Goal: Transaction & Acquisition: Purchase product/service

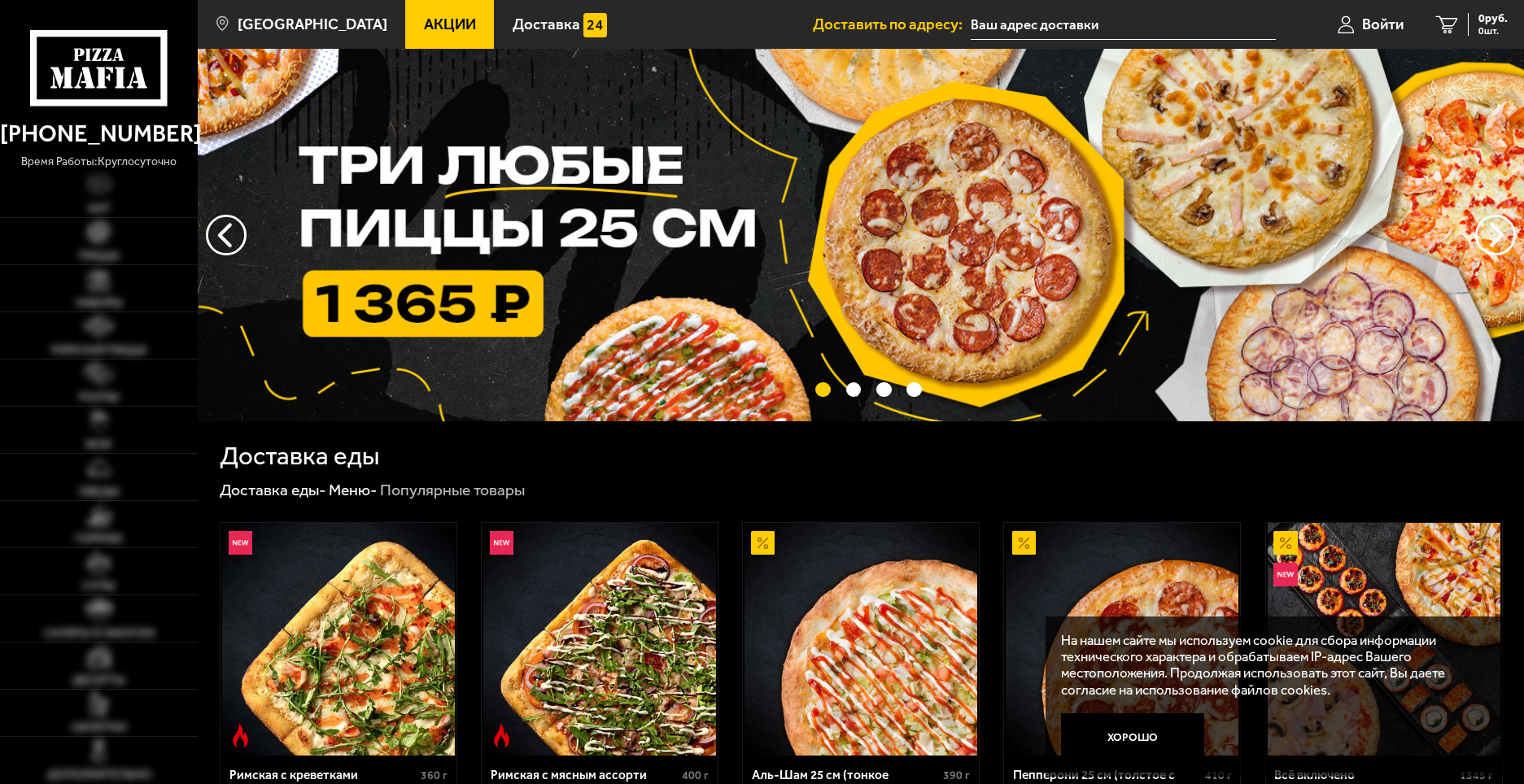
type input "[STREET_ADDRESS][PERSON_NAME]"
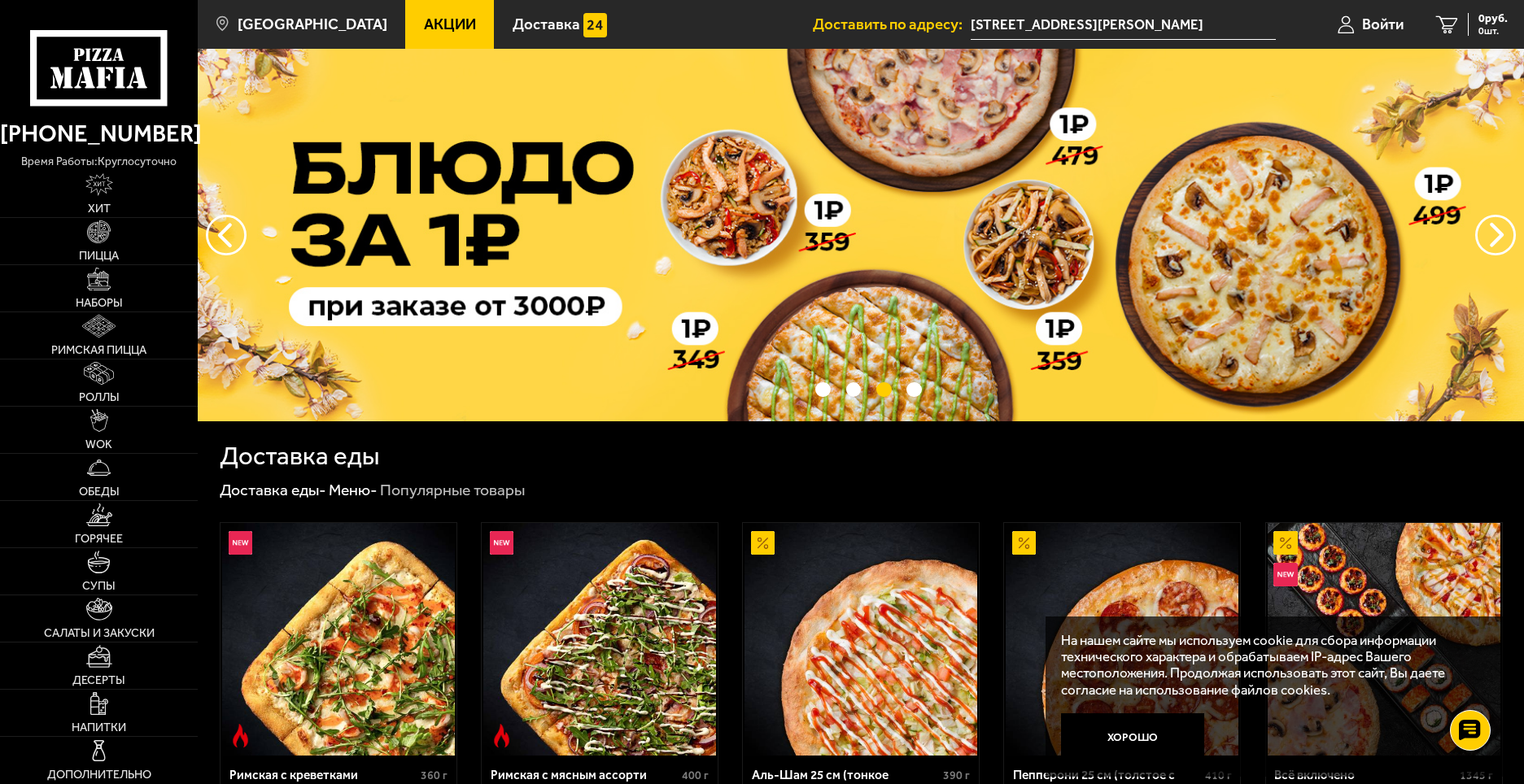
click at [435, 34] on link "Акции" at bounding box center [450, 24] width 89 height 49
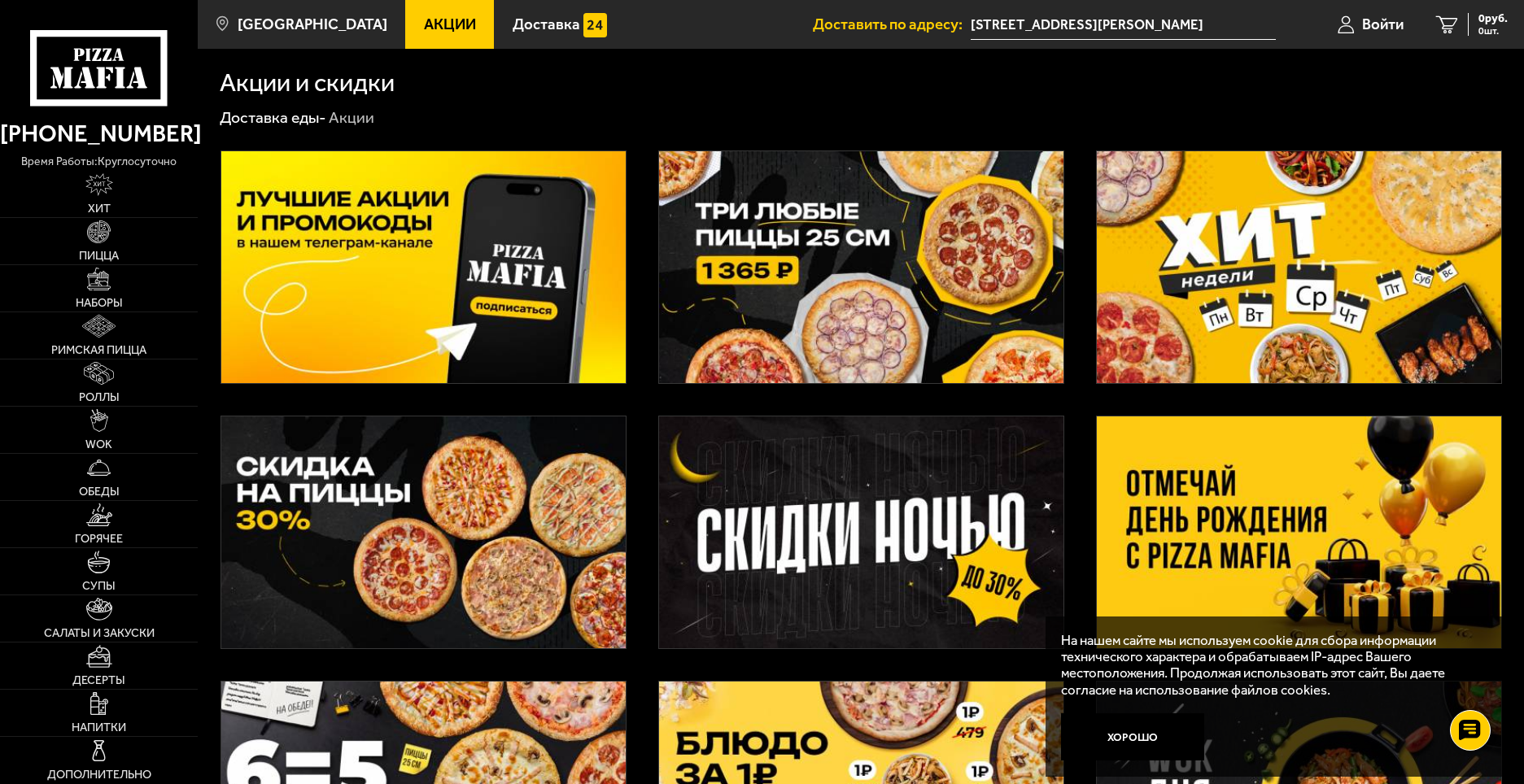
click at [723, 250] on img at bounding box center [862, 267] width 405 height 232
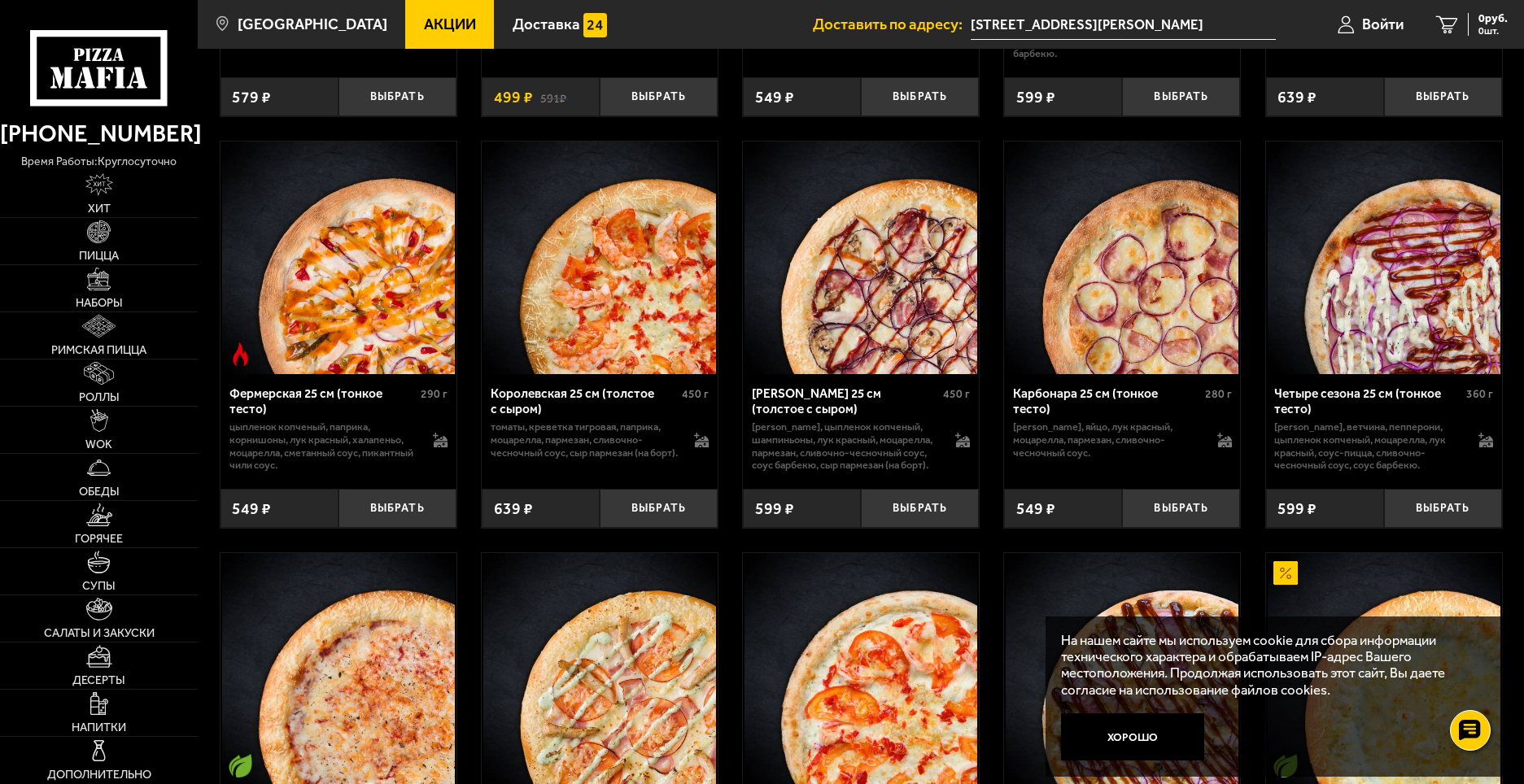
scroll to position [3031, 0]
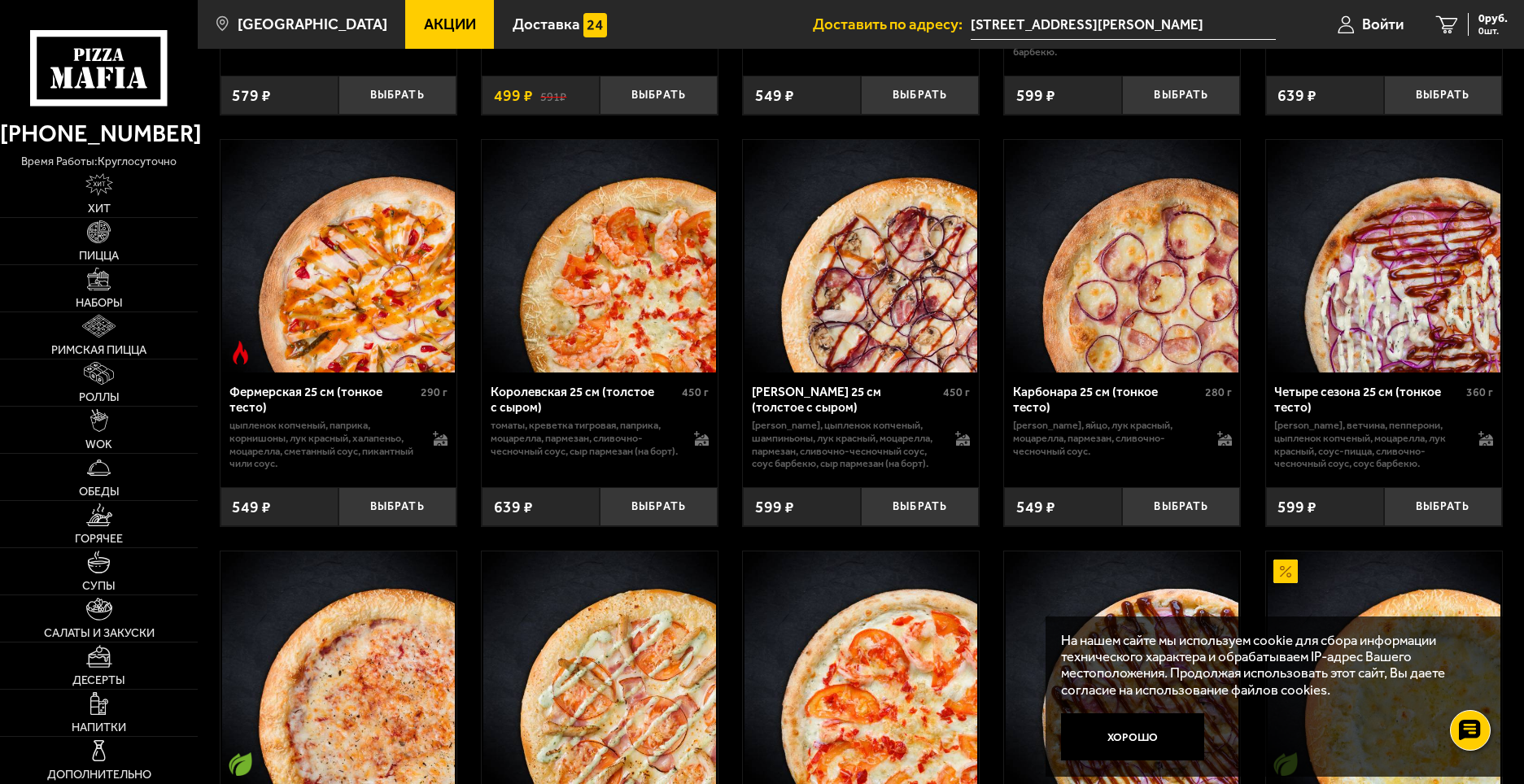
drag, startPoint x: 1262, startPoint y: 321, endPoint x: 1156, endPoint y: 323, distance: 106.0
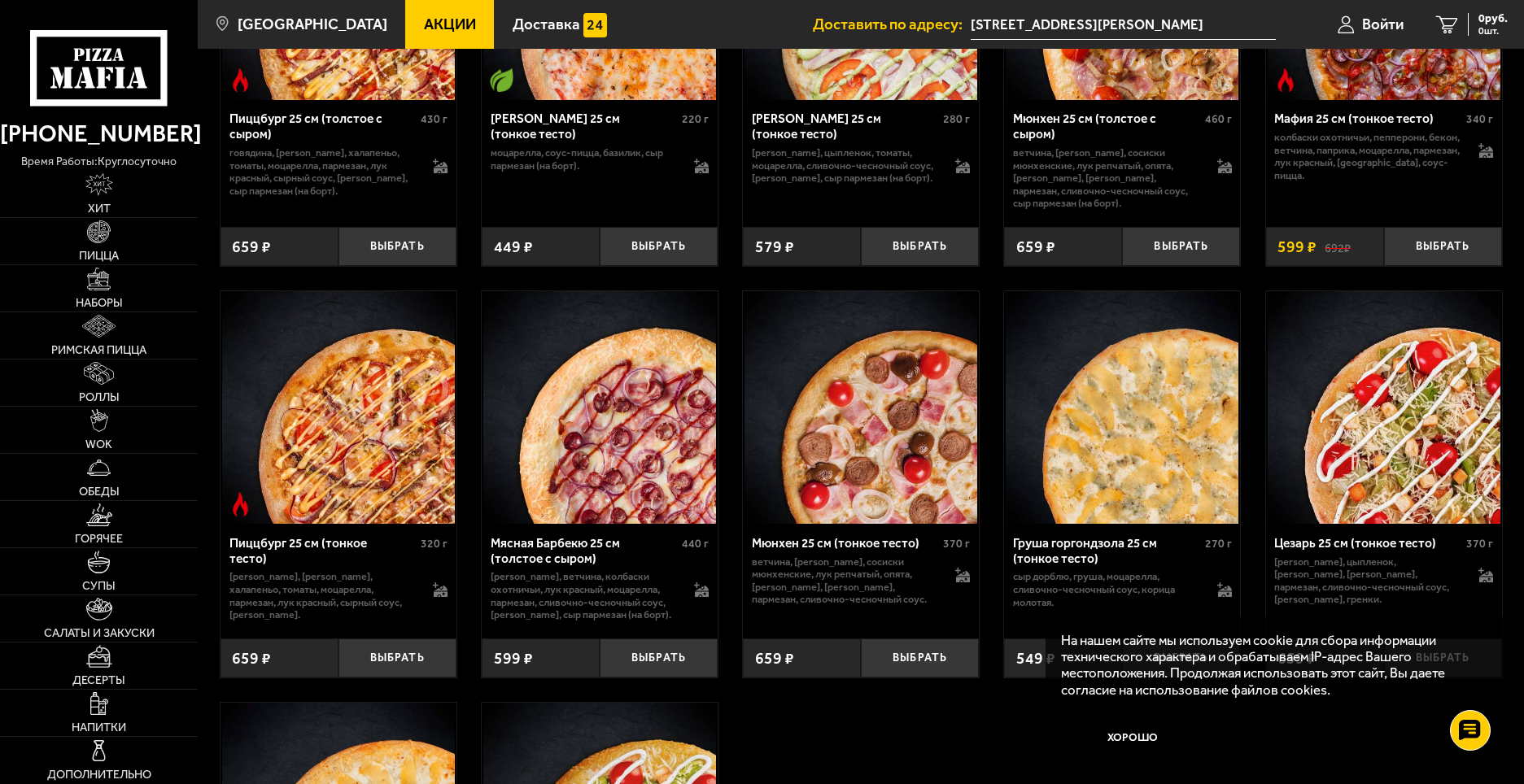
scroll to position [4131, 0]
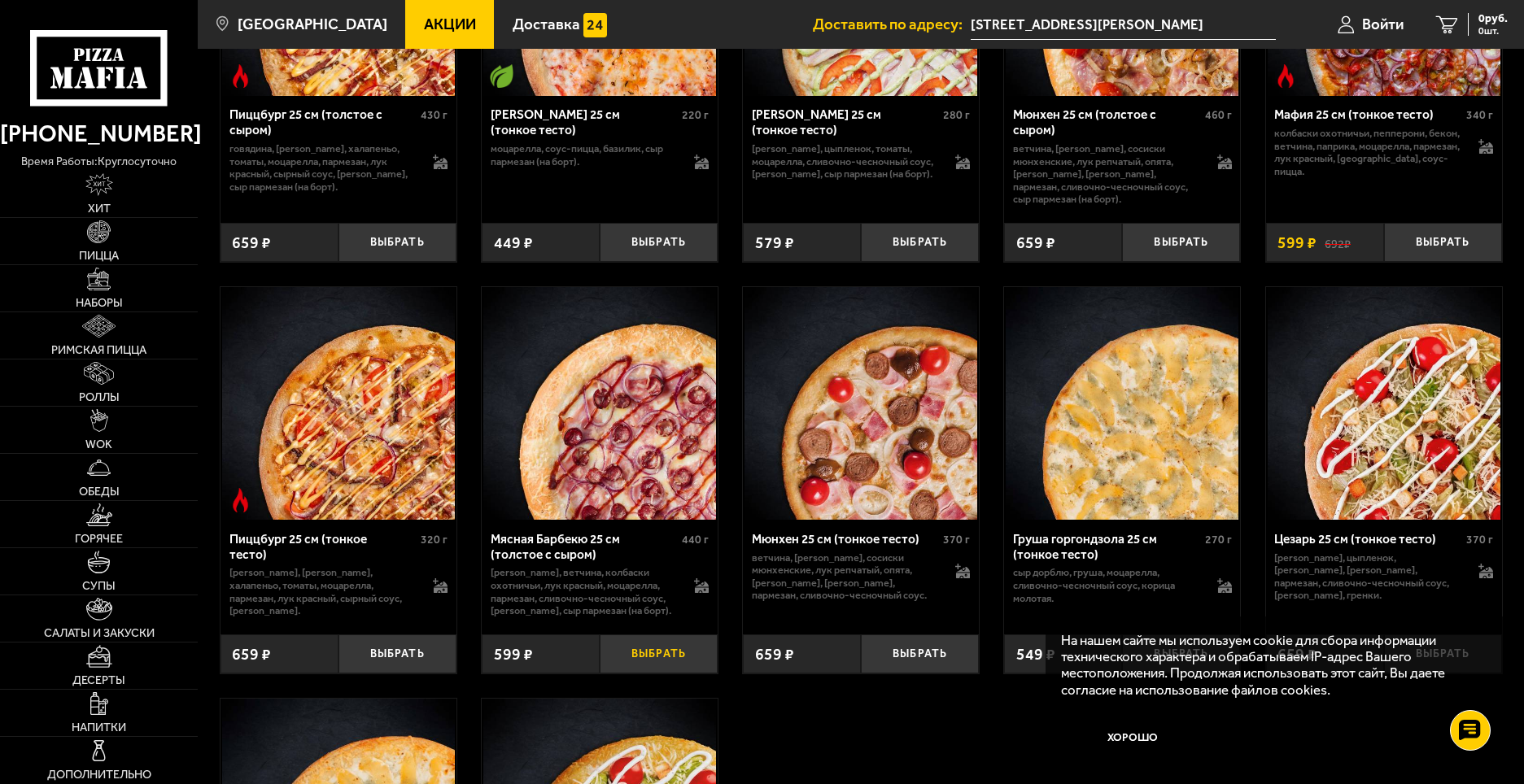
click at [631, 673] on button "Выбрать" at bounding box center [658, 654] width 118 height 39
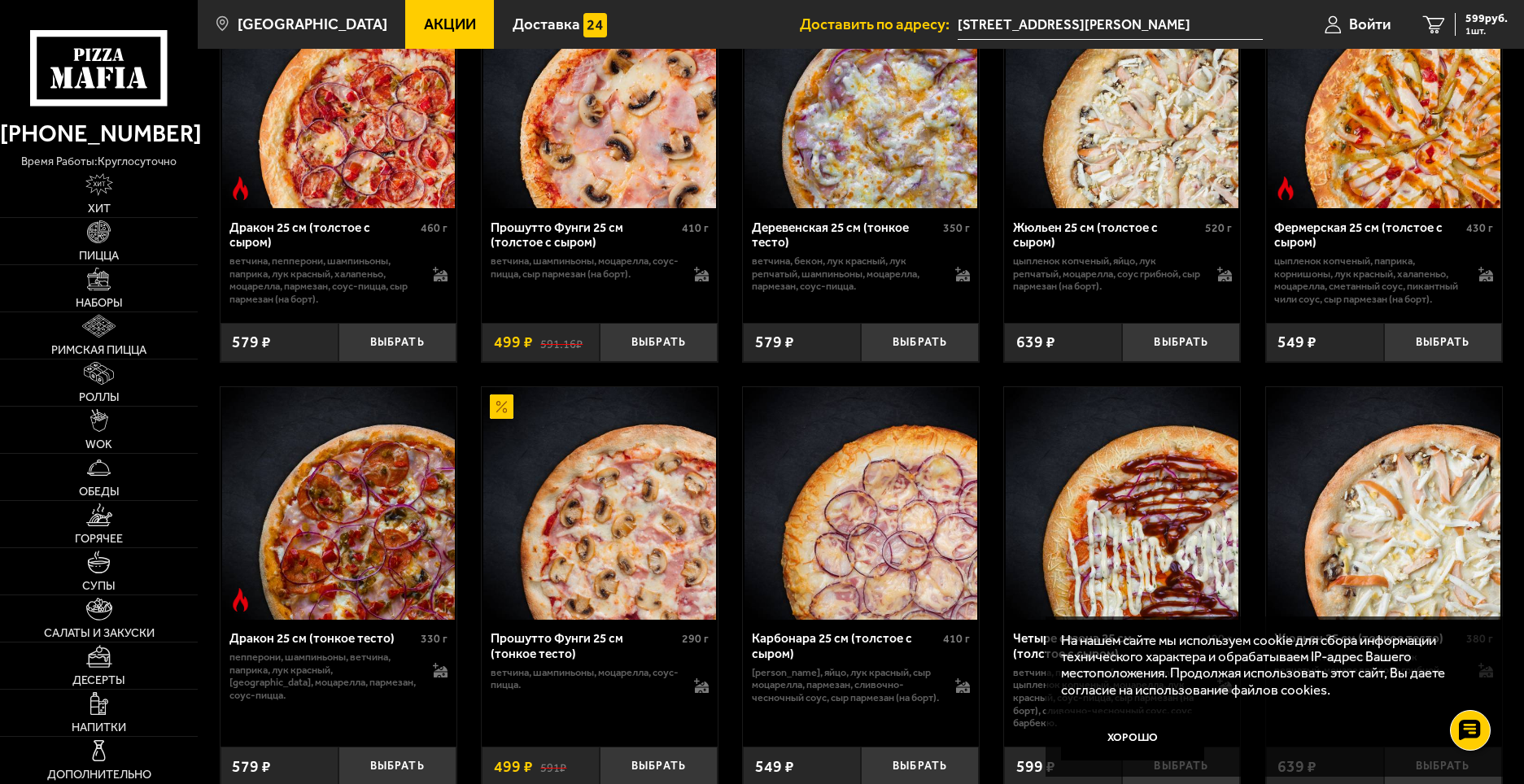
scroll to position [2328, 0]
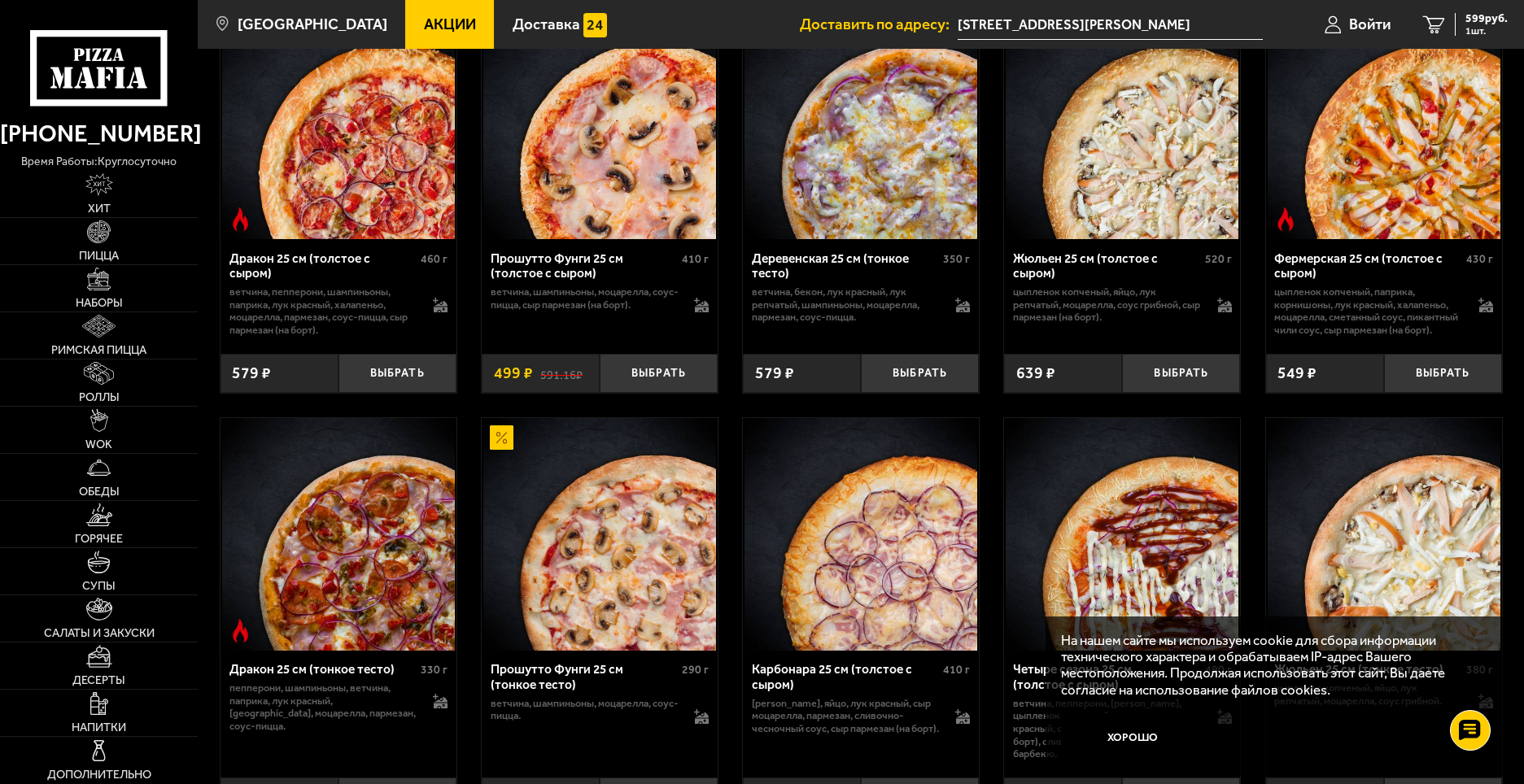
drag, startPoint x: 948, startPoint y: 747, endPoint x: 972, endPoint y: 708, distance: 45.8
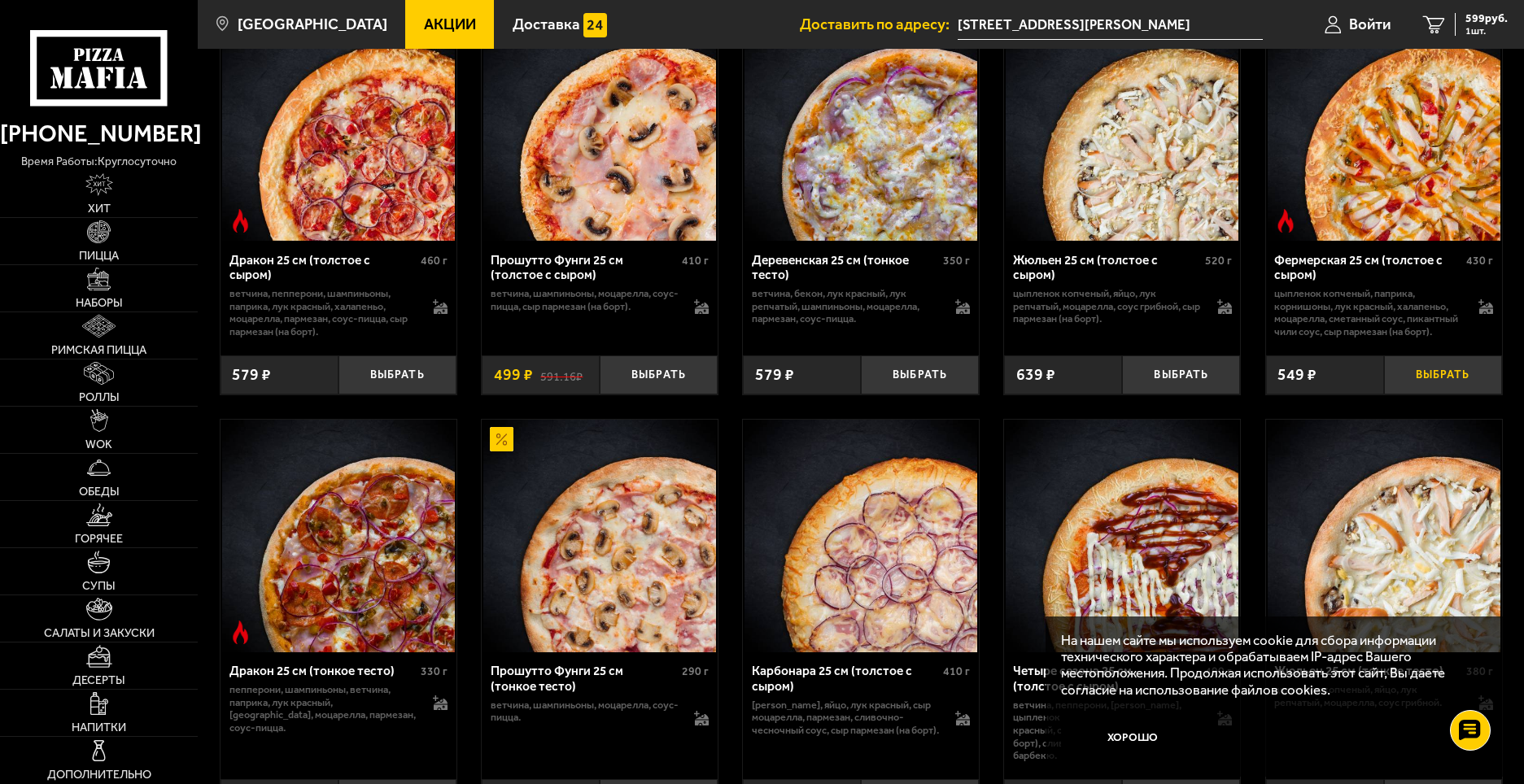
click at [1428, 395] on button "Выбрать" at bounding box center [1443, 374] width 118 height 39
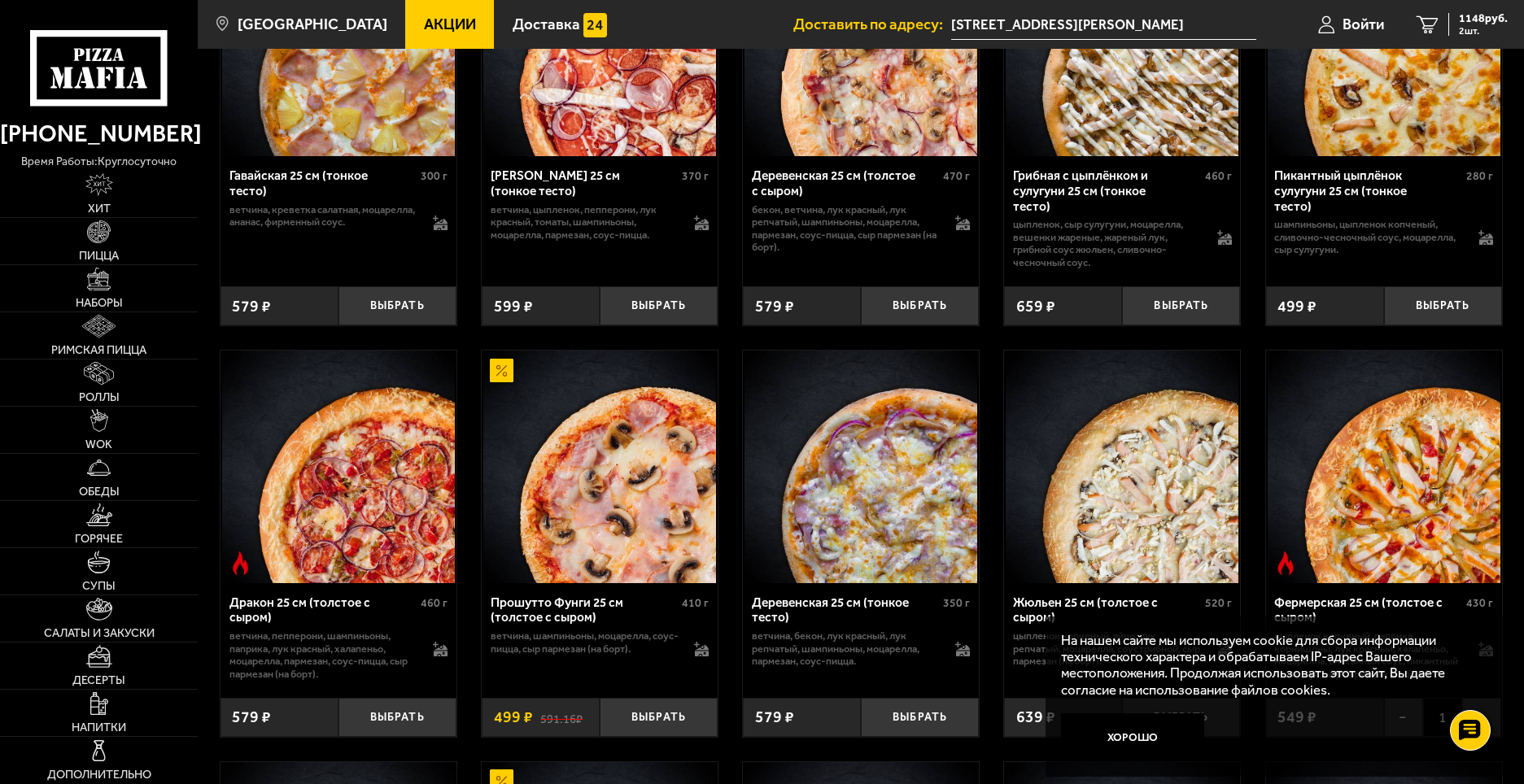
drag, startPoint x: 1500, startPoint y: 437, endPoint x: 1471, endPoint y: 385, distance: 59.5
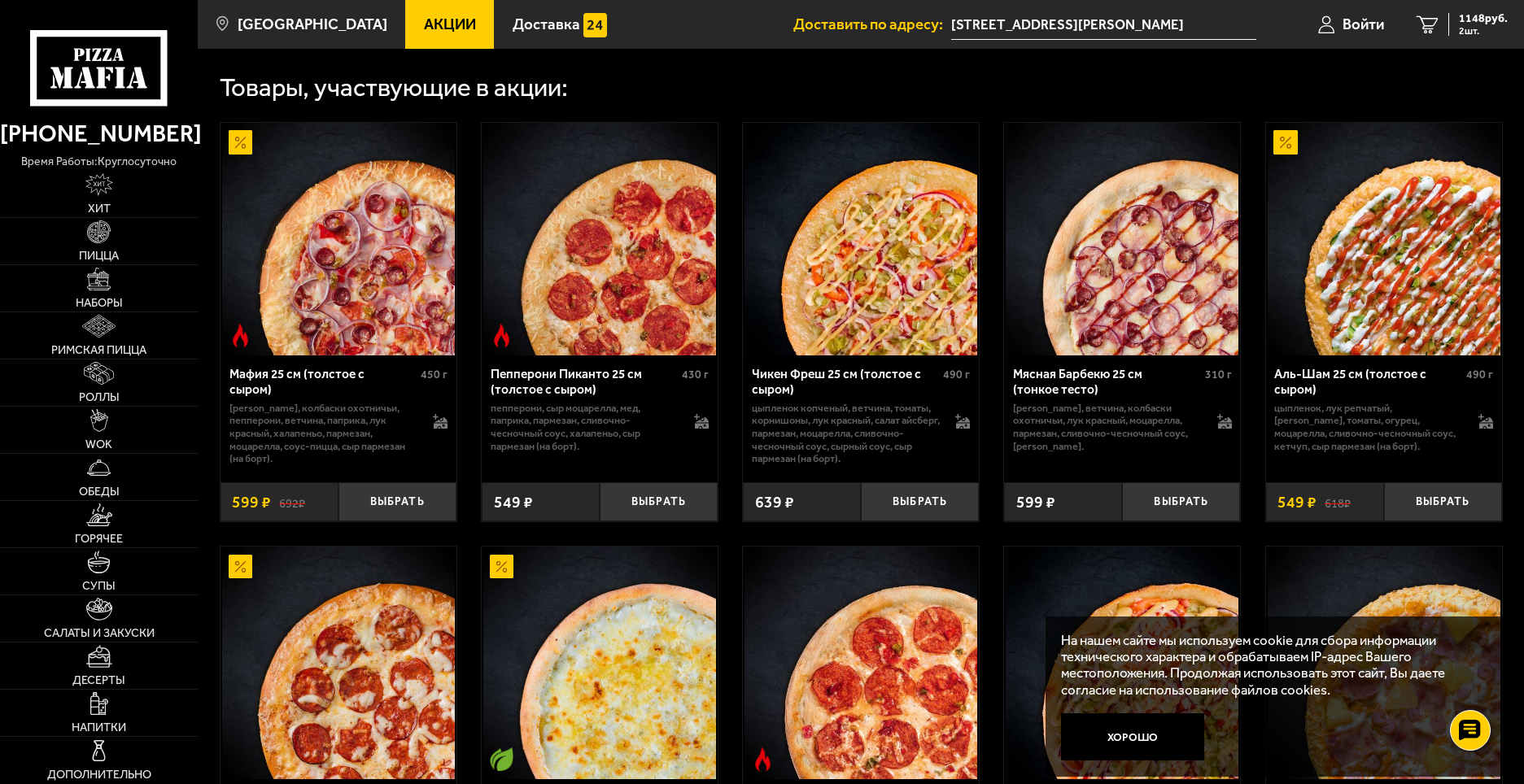
scroll to position [517, 0]
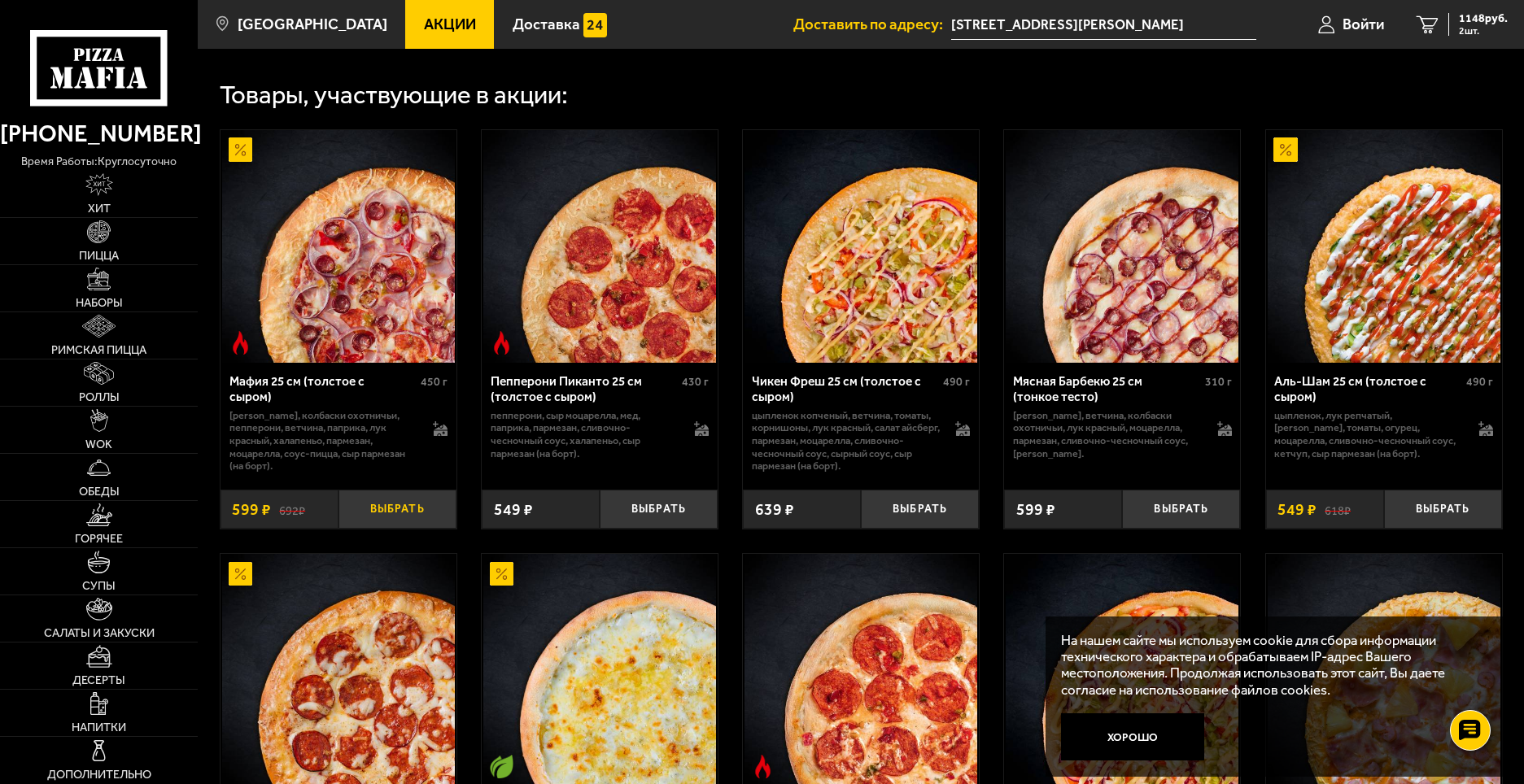
click at [399, 515] on button "Выбрать" at bounding box center [397, 509] width 118 height 39
click at [1472, 35] on span "3 шт." at bounding box center [1483, 31] width 49 height 10
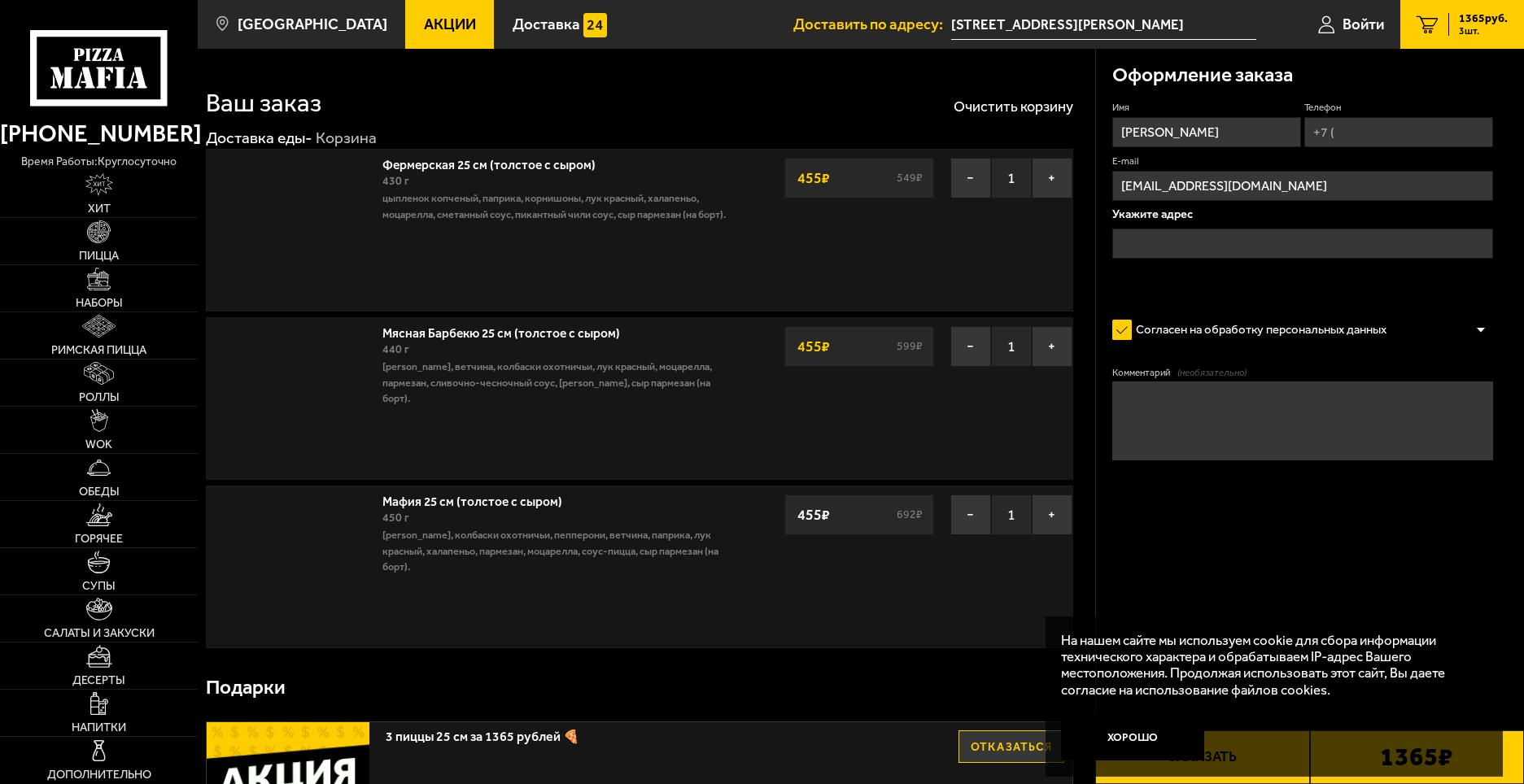
type input "[STREET_ADDRESS][PERSON_NAME]"
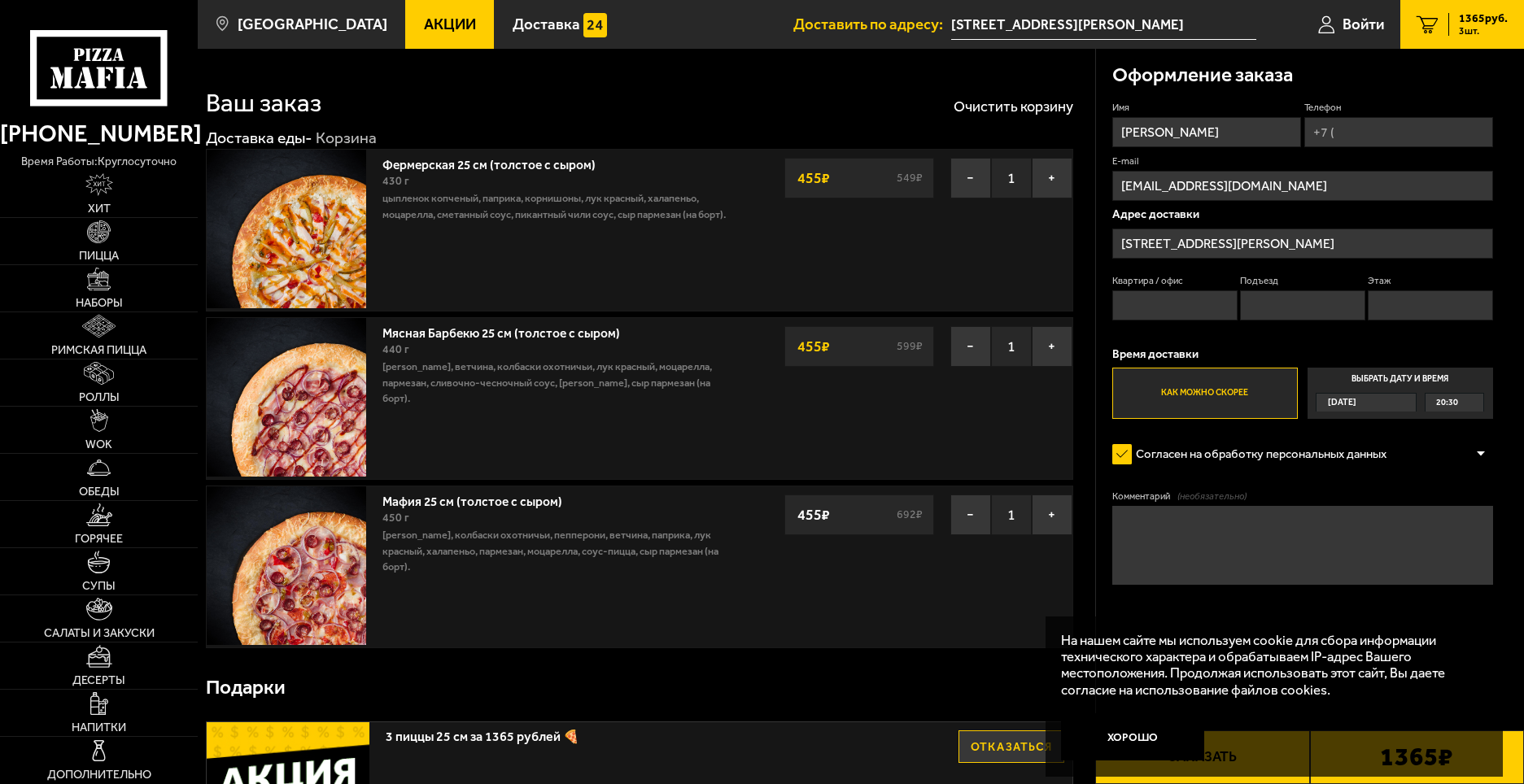
click at [1372, 130] on input "Телефон" at bounding box center [1398, 133] width 189 height 30
type input "[PHONE_NUMBER]"
click at [1178, 295] on input "Квартира / офис" at bounding box center [1174, 306] width 125 height 30
type input "28"
click at [1257, 306] on input "Подъезд" at bounding box center [1302, 306] width 125 height 30
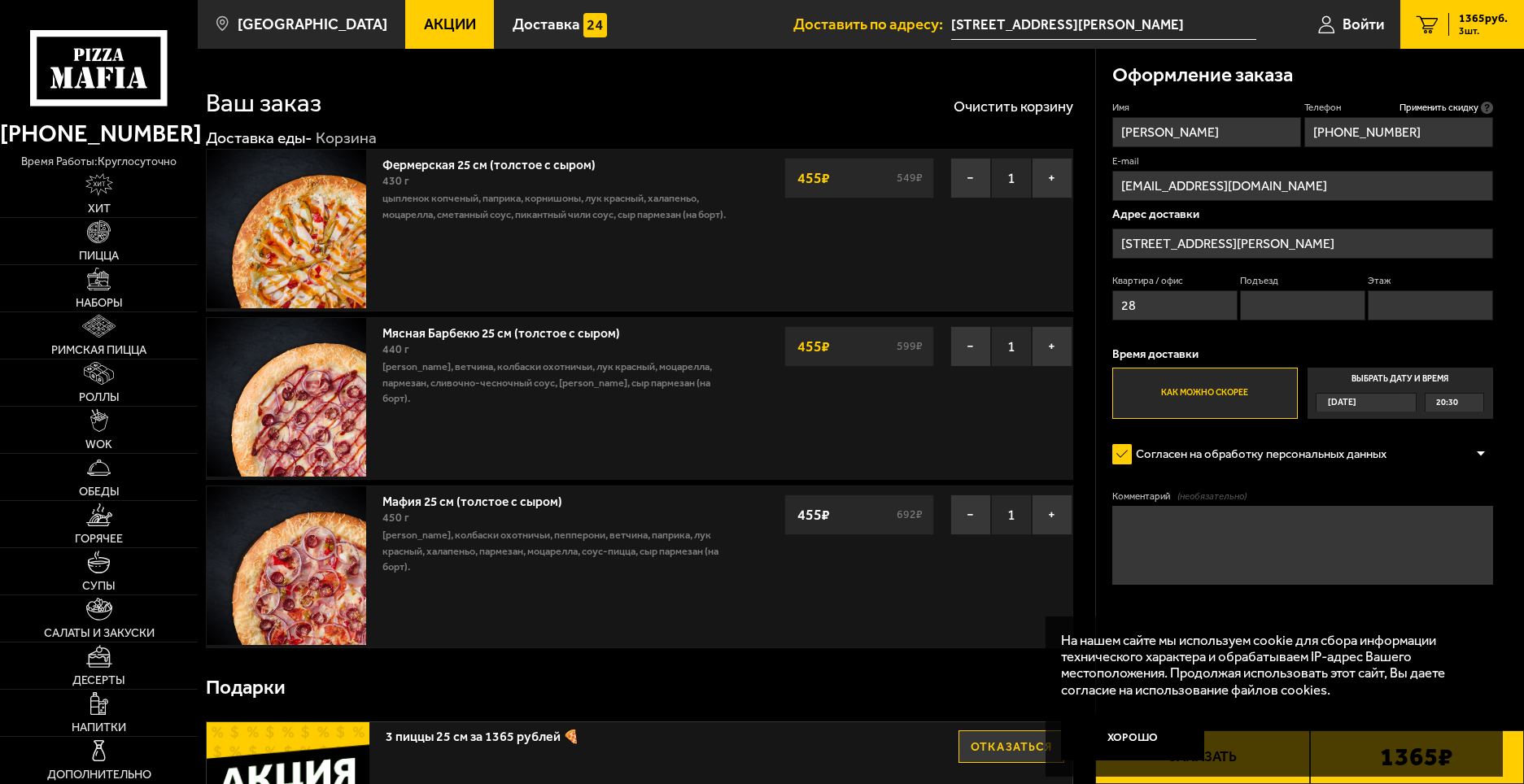
type input "3"
click at [1391, 295] on input "Этаж" at bounding box center [1430, 306] width 125 height 30
type input "4"
click at [1219, 405] on label "Как можно скорее" at bounding box center [1204, 393] width 186 height 50
click at [0, 0] on input "Как можно скорее" at bounding box center [0, 0] width 0 height 0
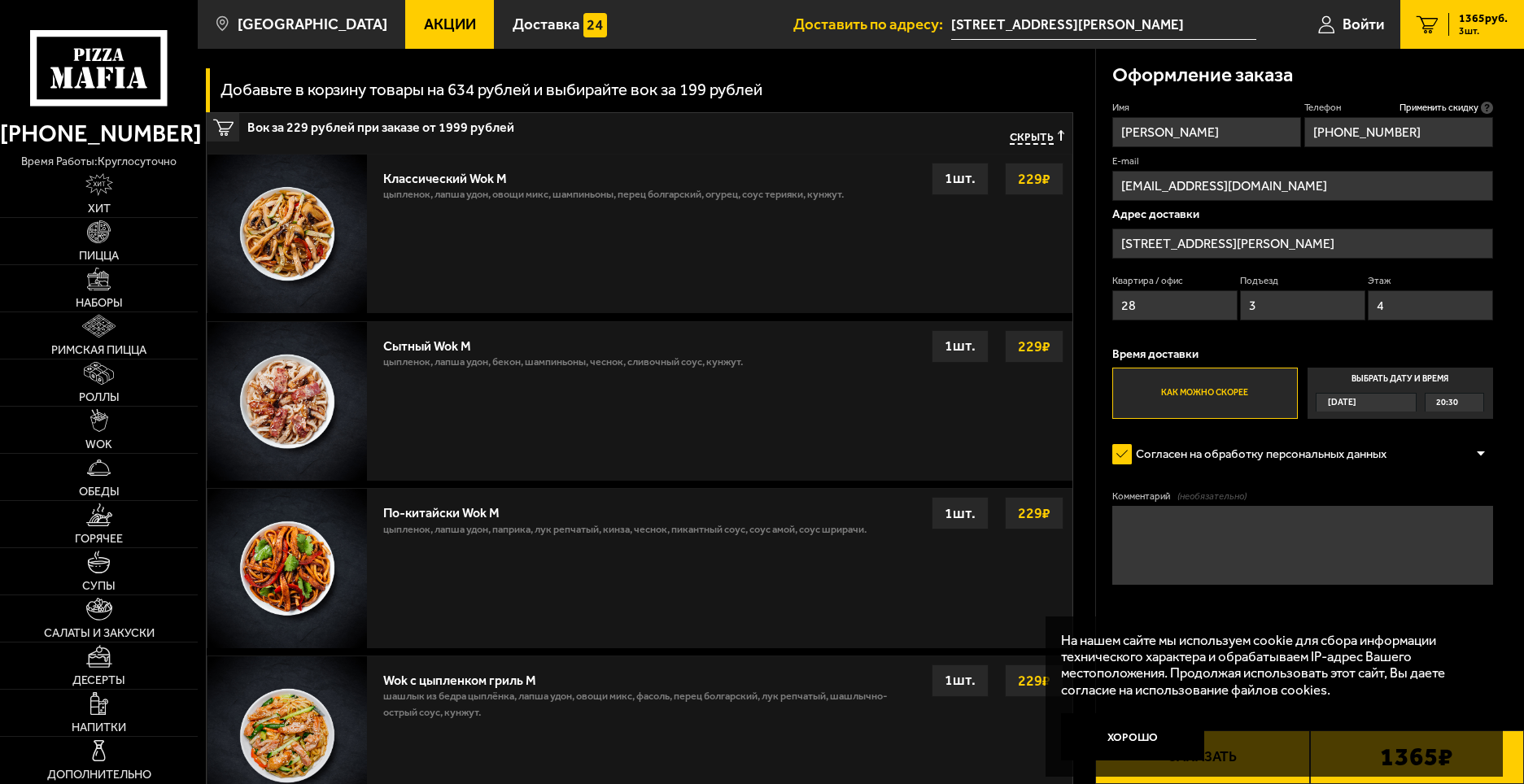
scroll to position [1762, 0]
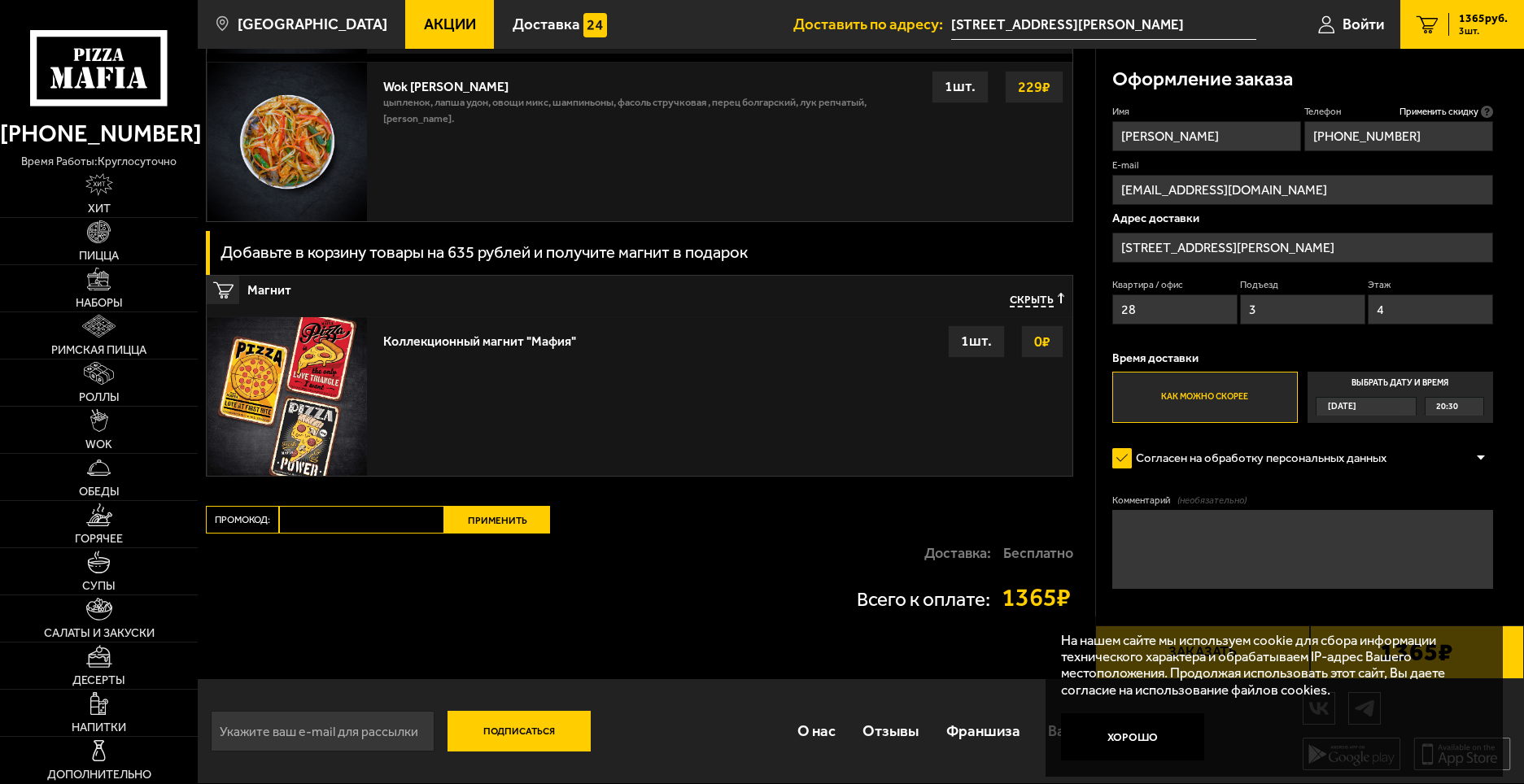
drag, startPoint x: 1511, startPoint y: 331, endPoint x: 1485, endPoint y: 603, distance: 273.2
drag, startPoint x: 1498, startPoint y: 501, endPoint x: 1250, endPoint y: 611, distance: 271.3
drag, startPoint x: 1504, startPoint y: 474, endPoint x: 1495, endPoint y: 535, distance: 61.7
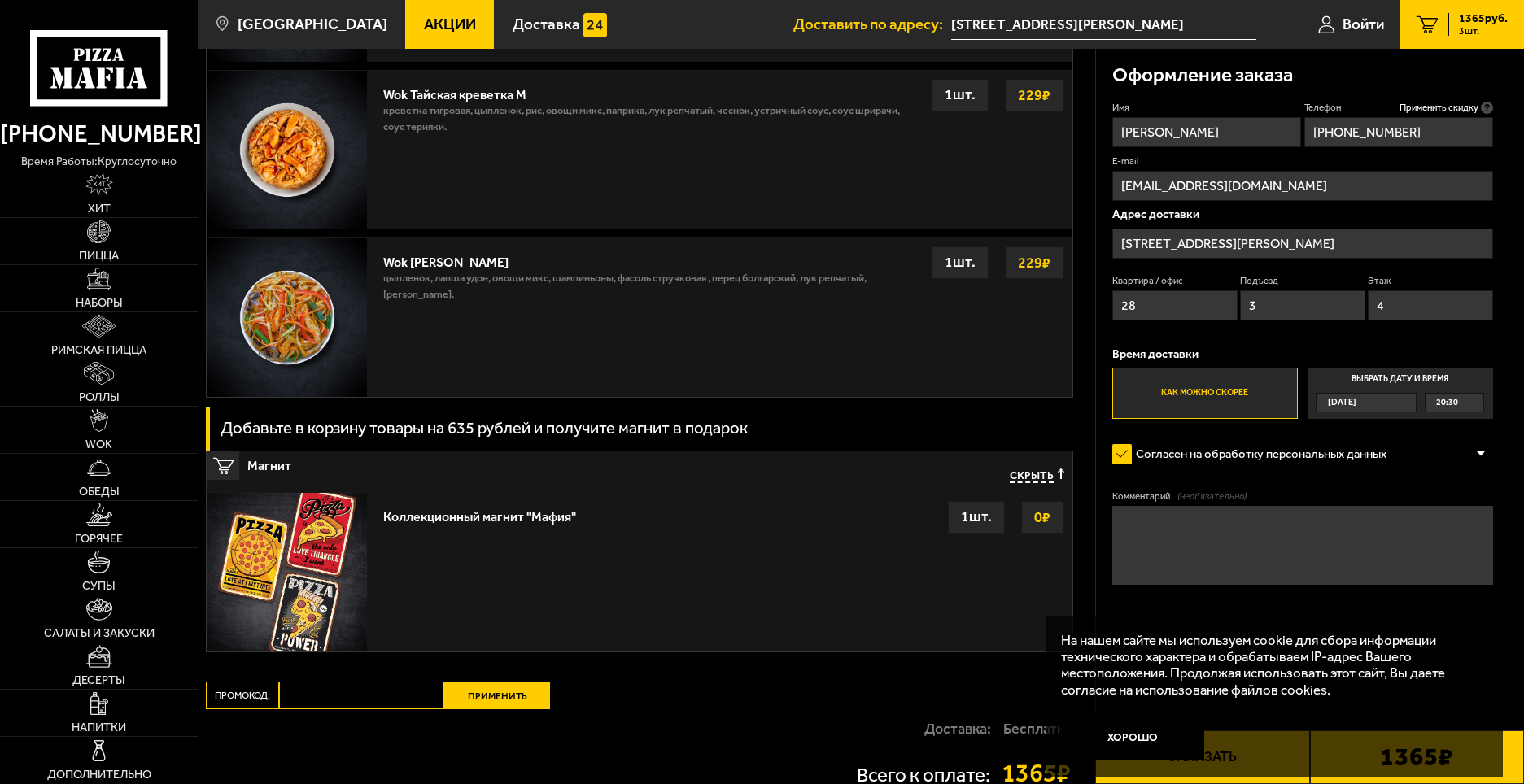
drag, startPoint x: 1504, startPoint y: 529, endPoint x: 1527, endPoint y: 509, distance: 30.5
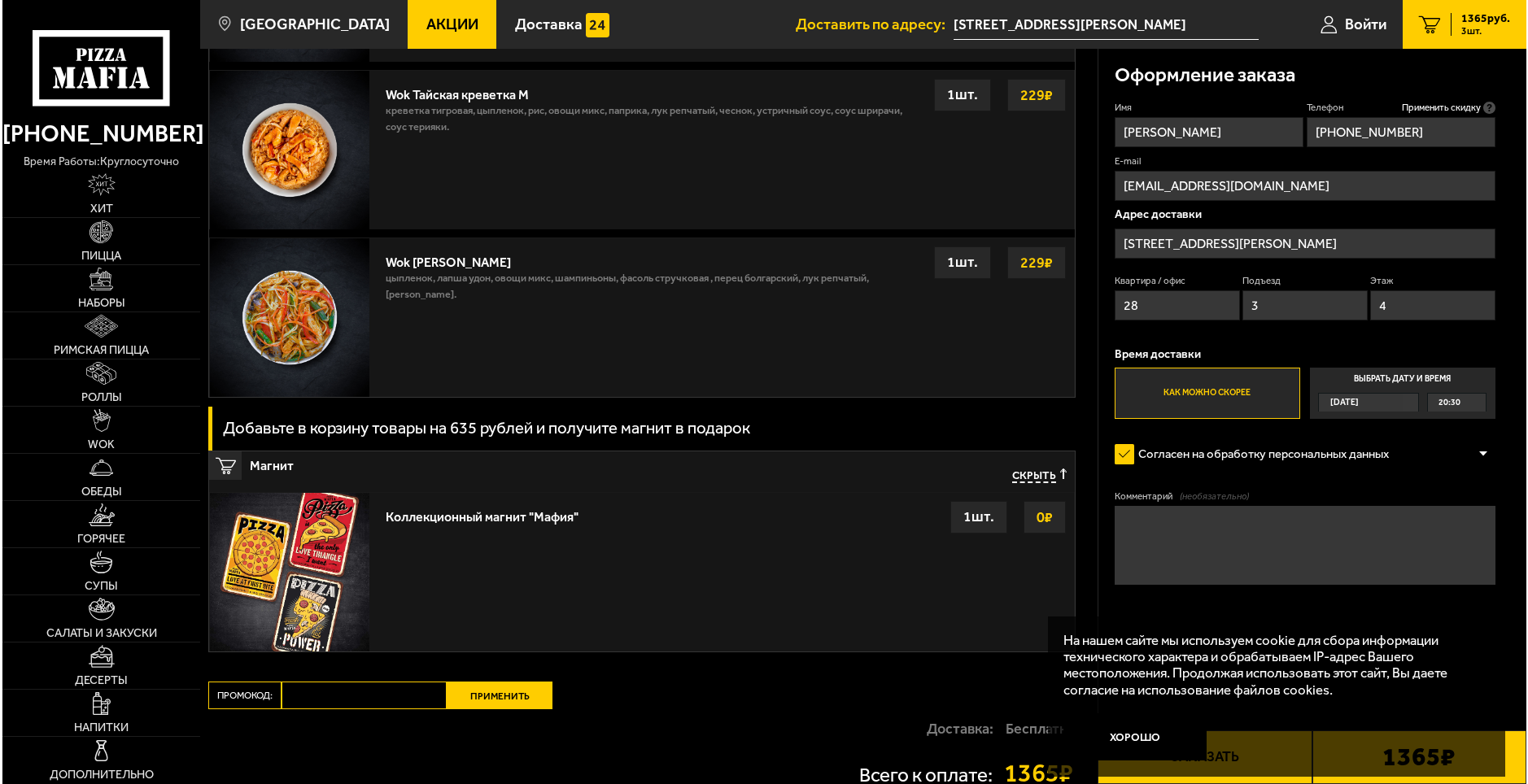
scroll to position [1580, 0]
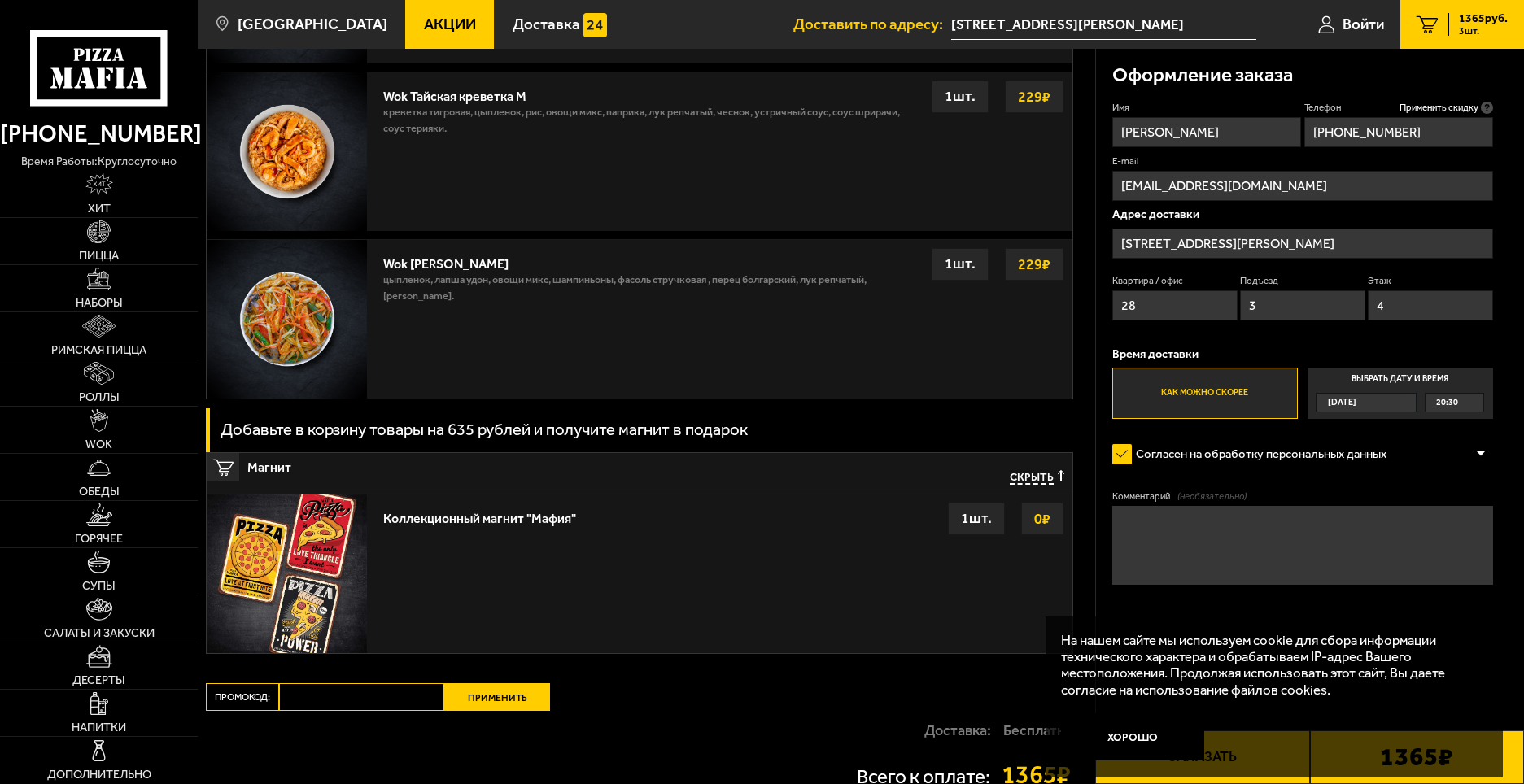
click at [1214, 783] on button "Заказать" at bounding box center [1202, 757] width 214 height 54
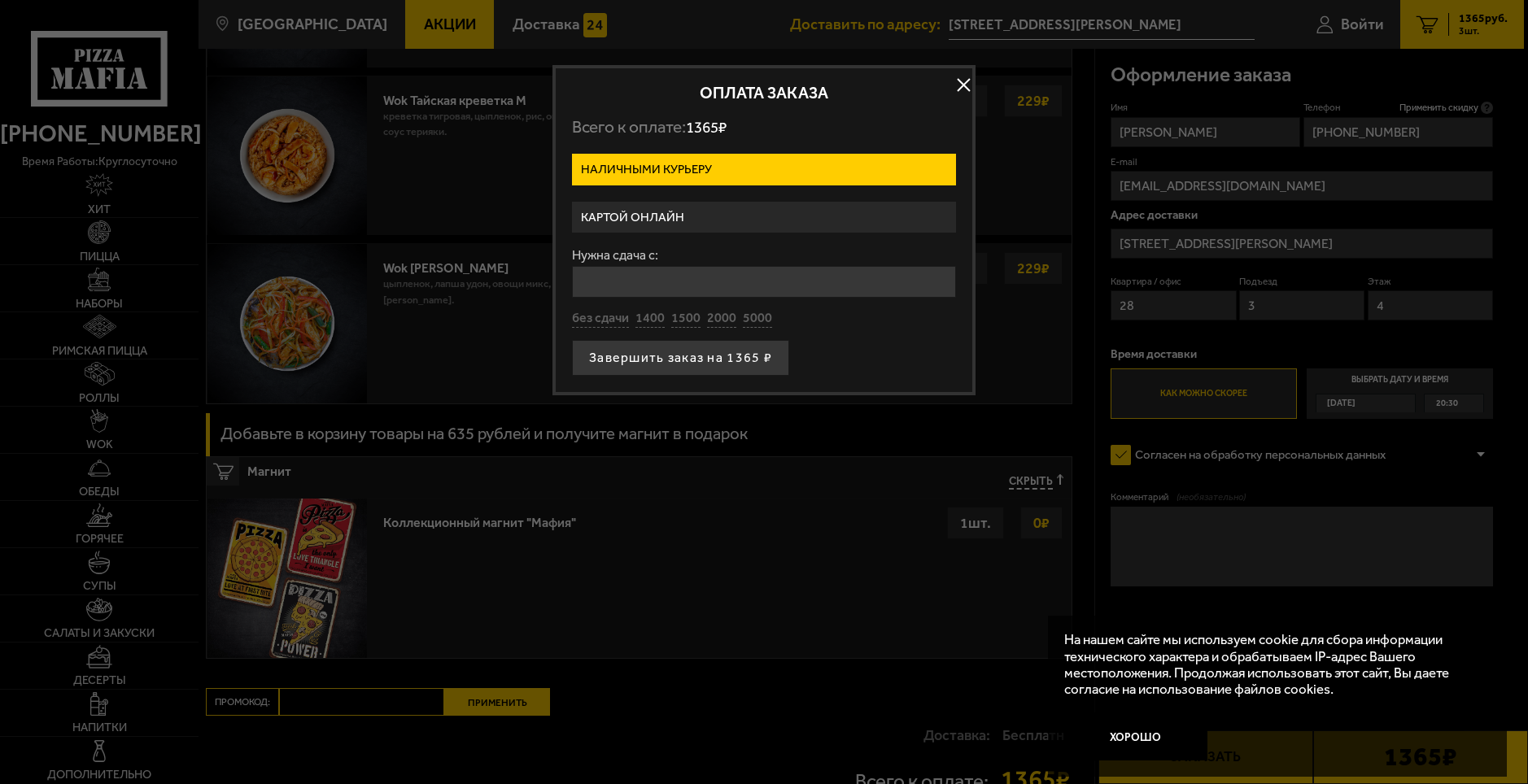
click at [703, 165] on label "Наличными курьеру" at bounding box center [763, 170] width 384 height 32
click at [0, 0] on input "Наличными курьеру" at bounding box center [0, 0] width 0 height 0
click at [657, 222] on label "Картой онлайн" at bounding box center [763, 217] width 384 height 32
click at [0, 0] on input "Картой онлайн" at bounding box center [0, 0] width 0 height 0
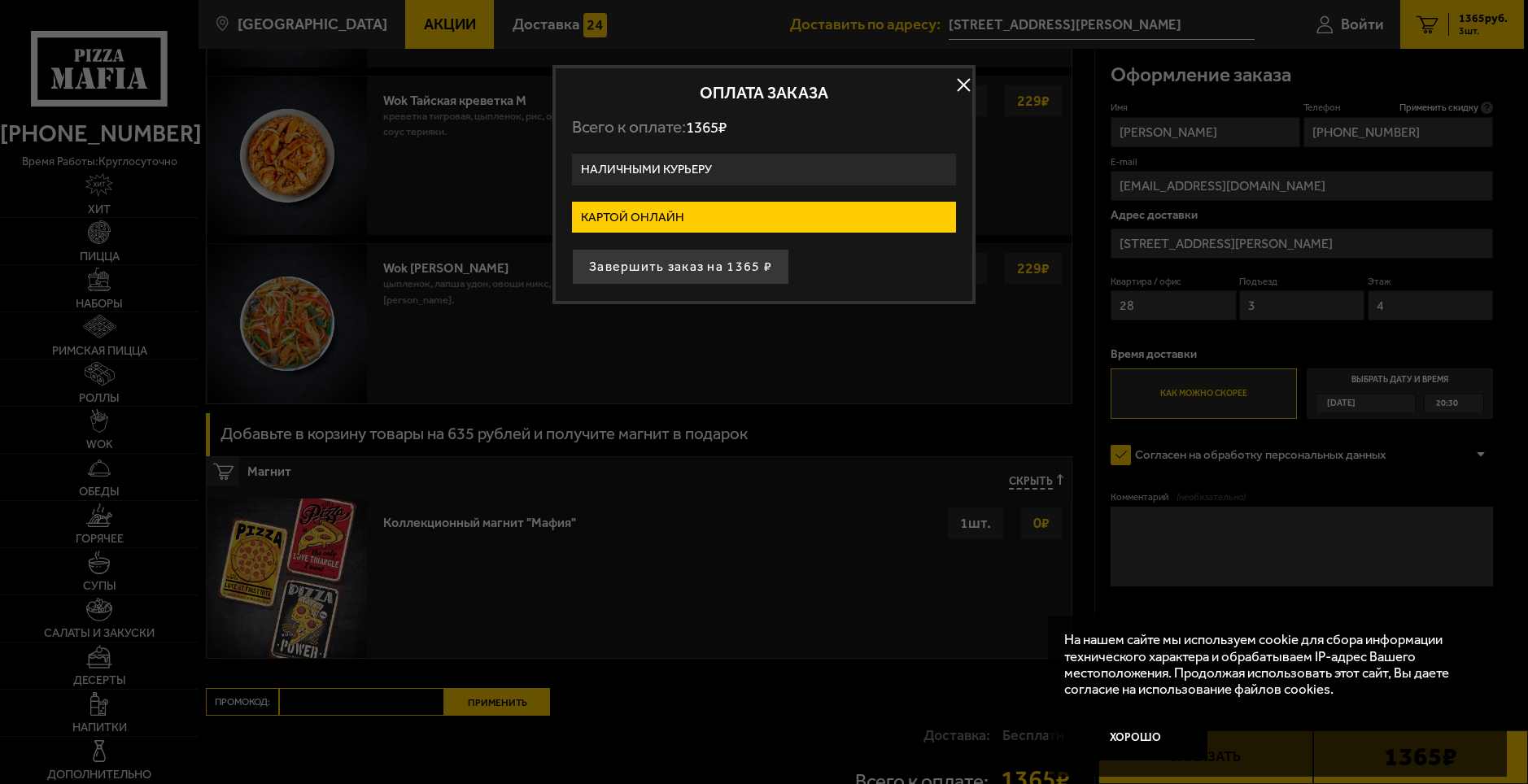
click at [667, 171] on label "Наличными курьеру" at bounding box center [763, 170] width 384 height 32
click at [0, 0] on input "Наличными курьеру" at bounding box center [0, 0] width 0 height 0
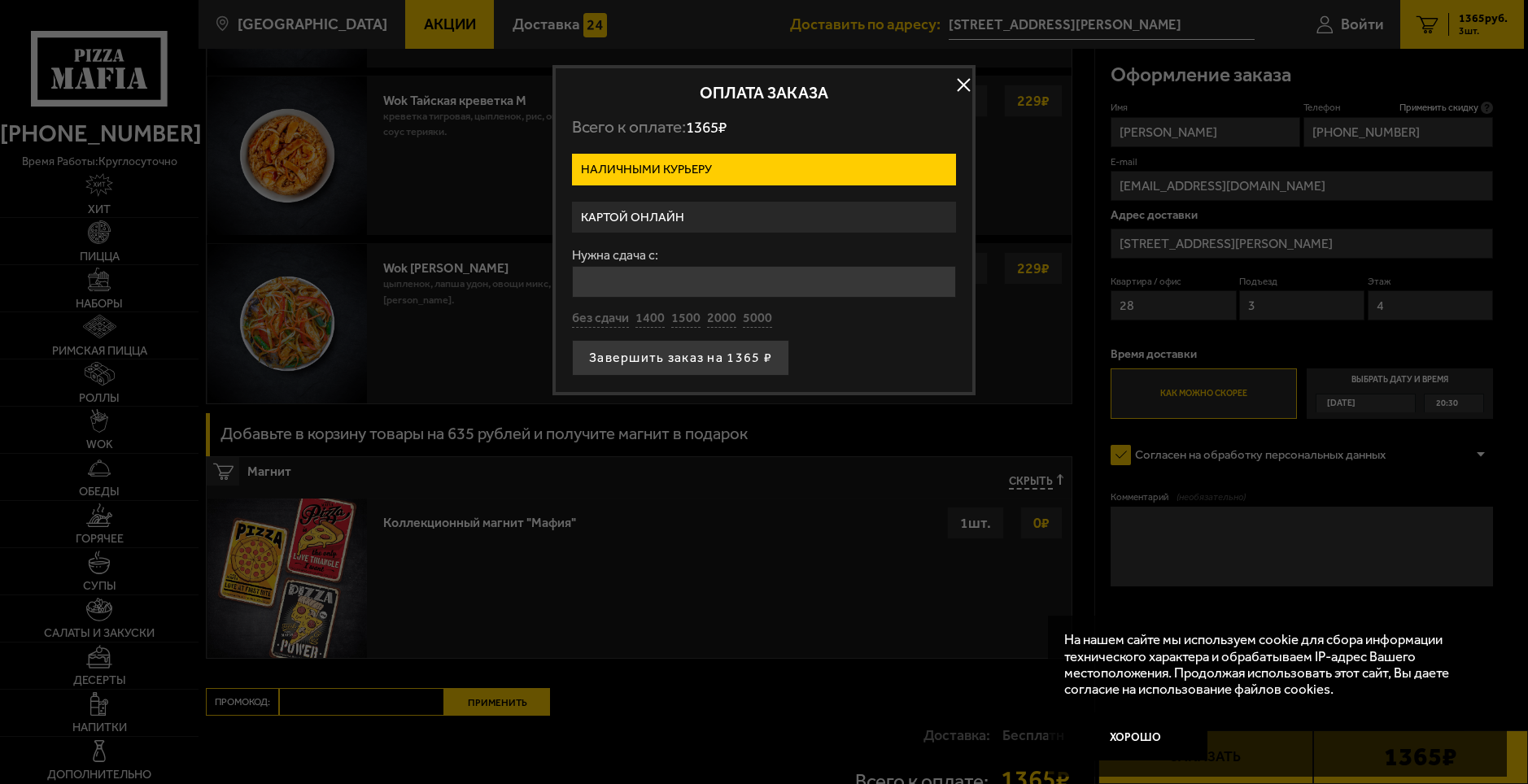
click at [666, 174] on label "Наличными курьеру" at bounding box center [763, 170] width 384 height 32
click at [0, 0] on input "Наличными курьеру" at bounding box center [0, 0] width 0 height 0
click at [643, 209] on label "Картой онлайн" at bounding box center [763, 217] width 384 height 32
click at [0, 0] on input "Картой онлайн" at bounding box center [0, 0] width 0 height 0
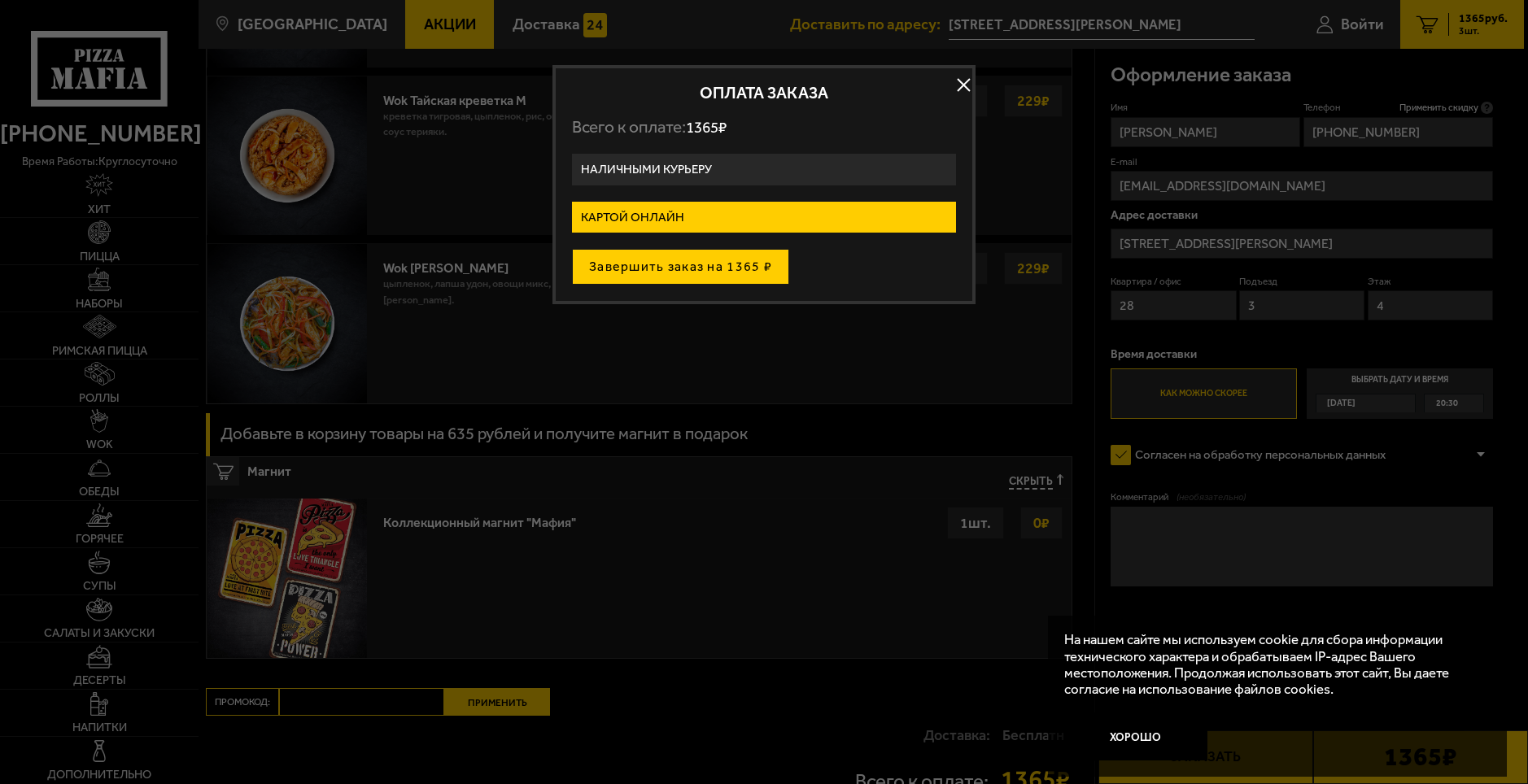
click at [674, 270] on button "Завершить заказ на 1365 ₽" at bounding box center [680, 266] width 217 height 36
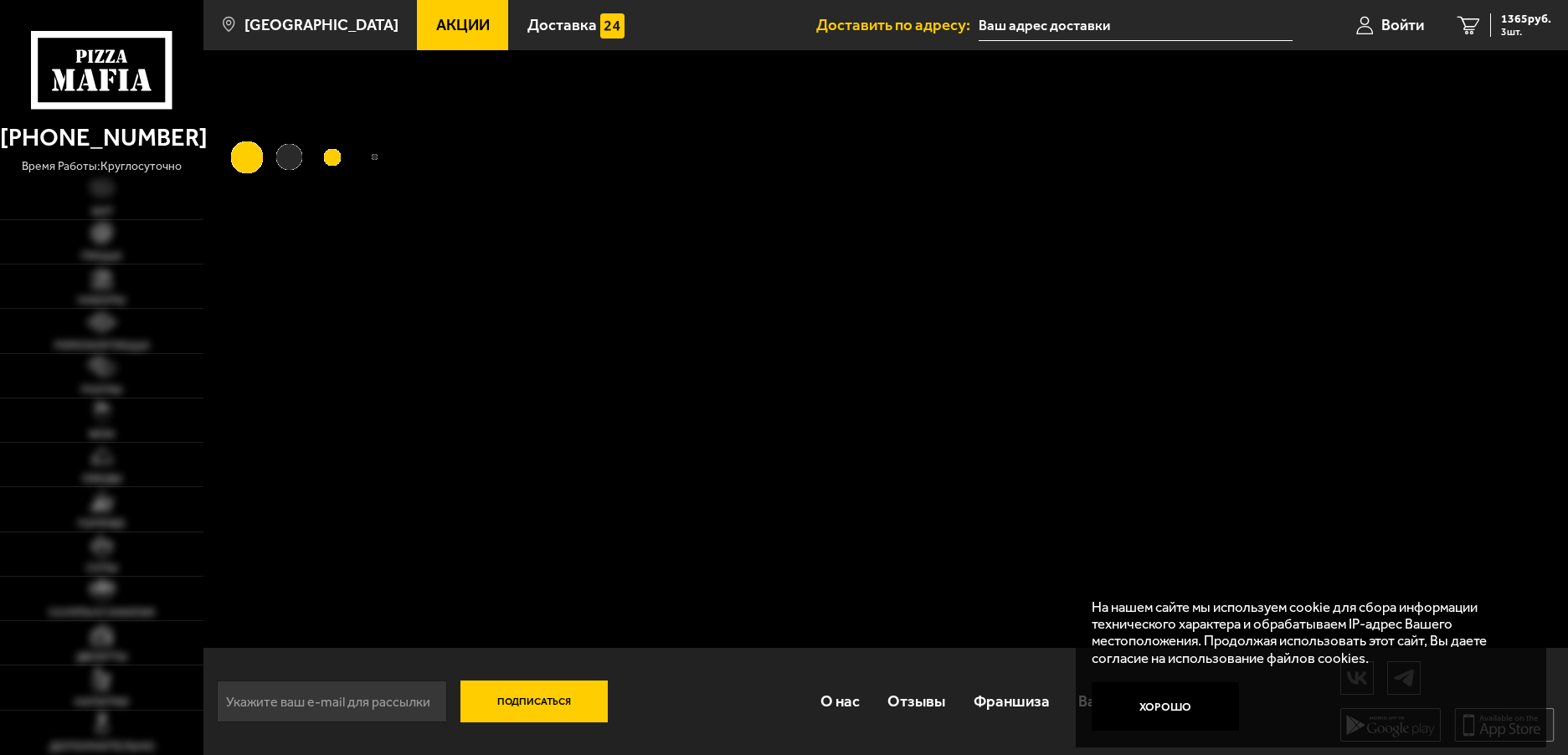
type input "[STREET_ADDRESS][PERSON_NAME]"
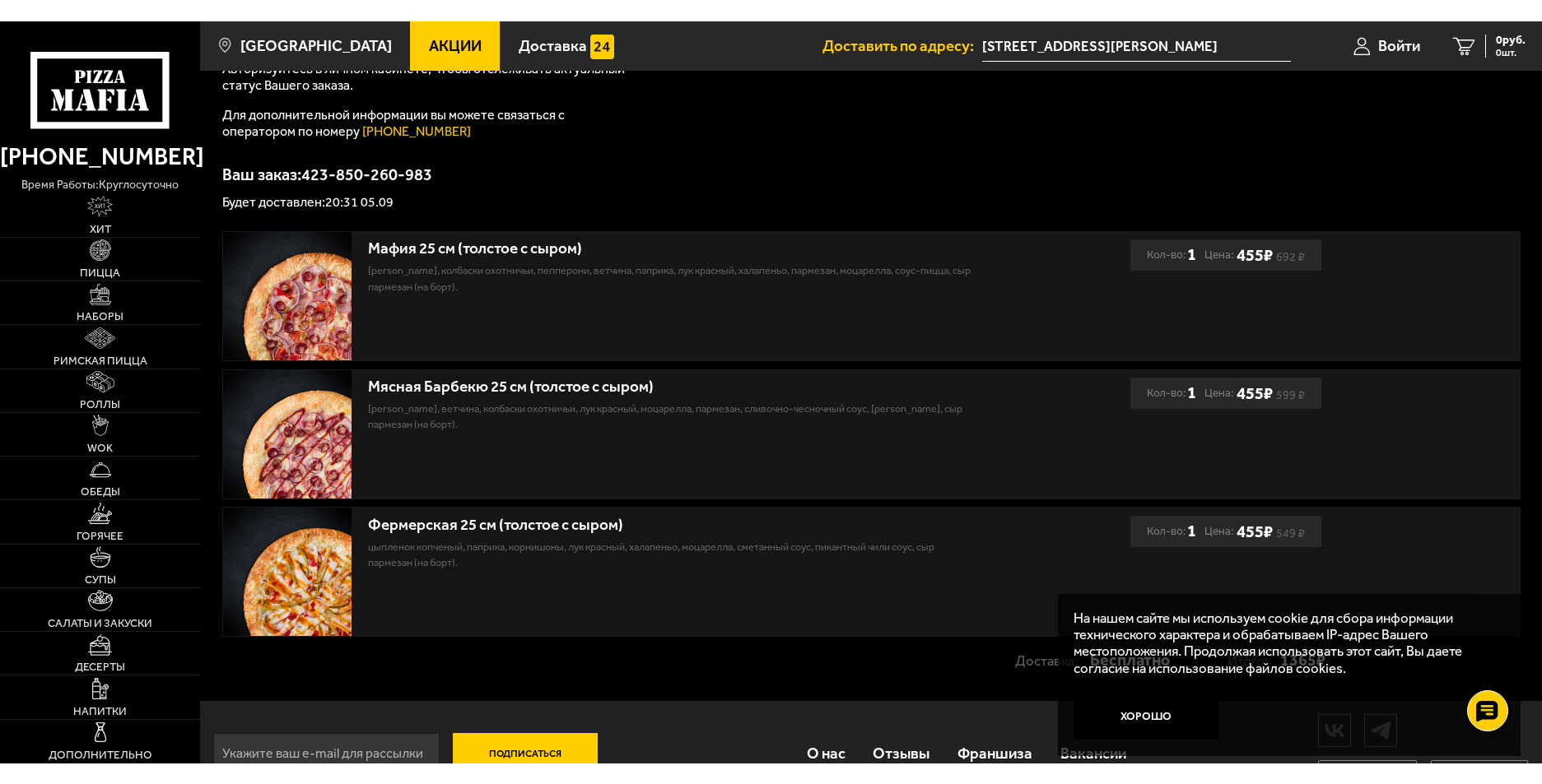
scroll to position [238, 0]
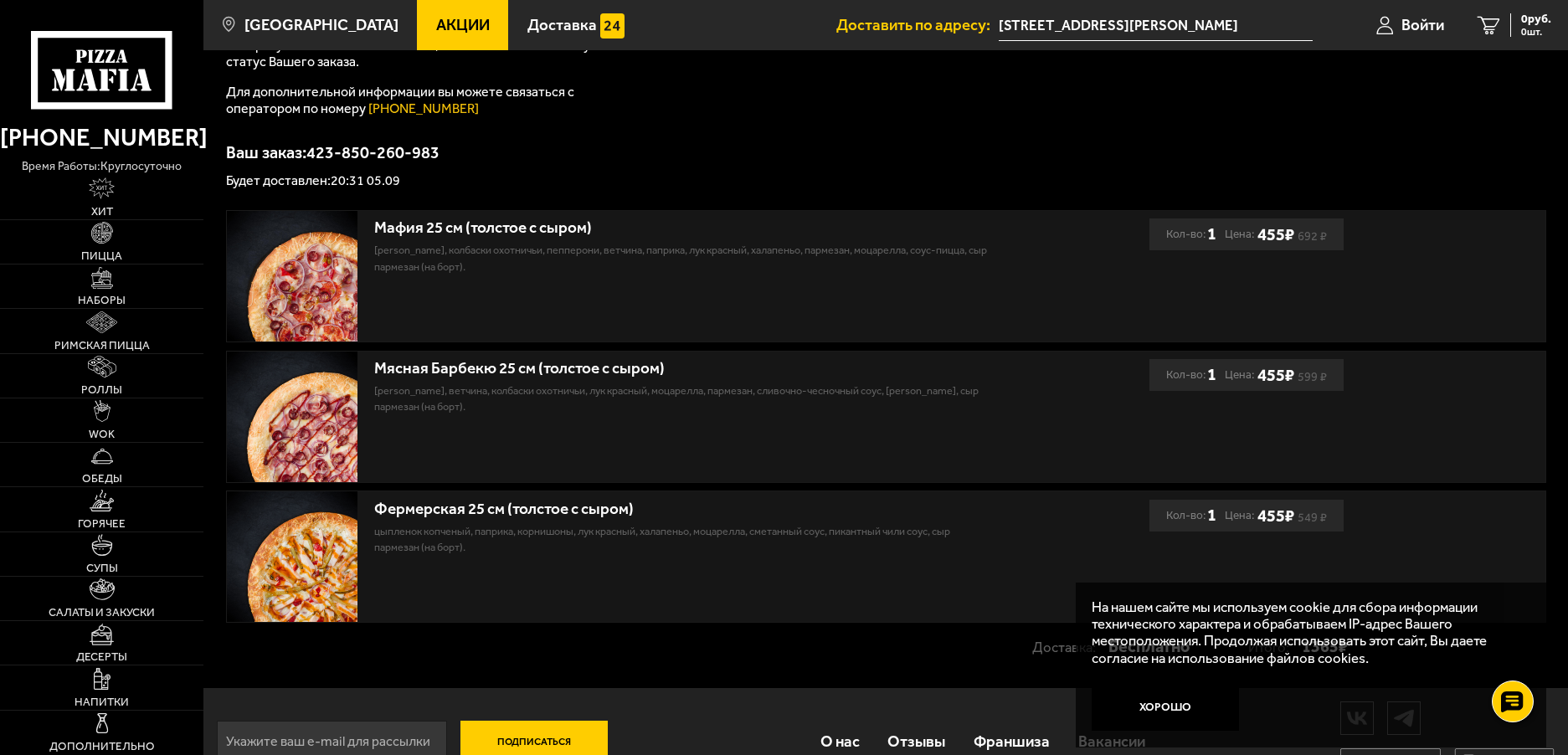
drag, startPoint x: 892, startPoint y: 335, endPoint x: 879, endPoint y: 346, distance: 17.0
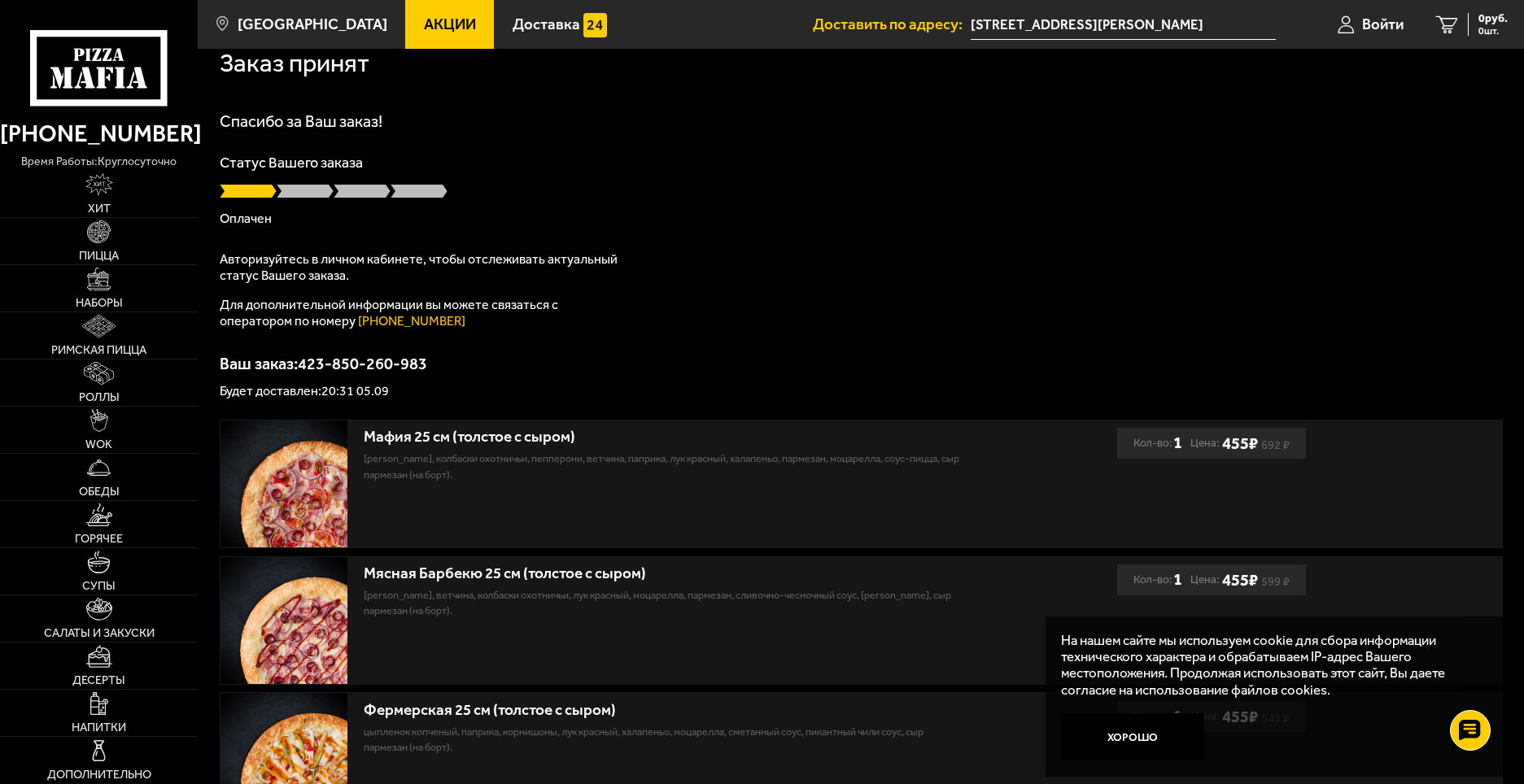
scroll to position [0, 0]
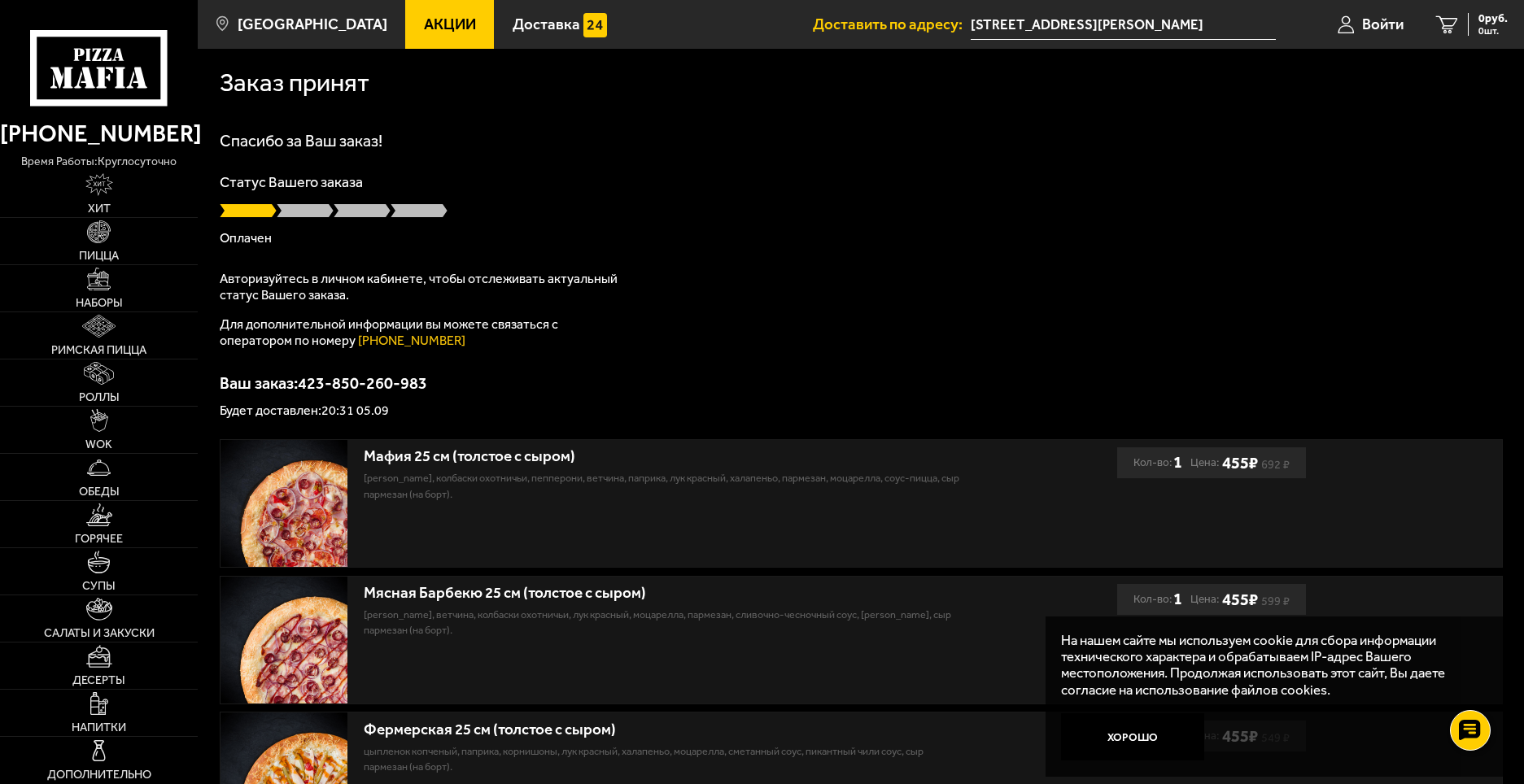
drag, startPoint x: 600, startPoint y: 640, endPoint x: 657, endPoint y: 506, distance: 145.6
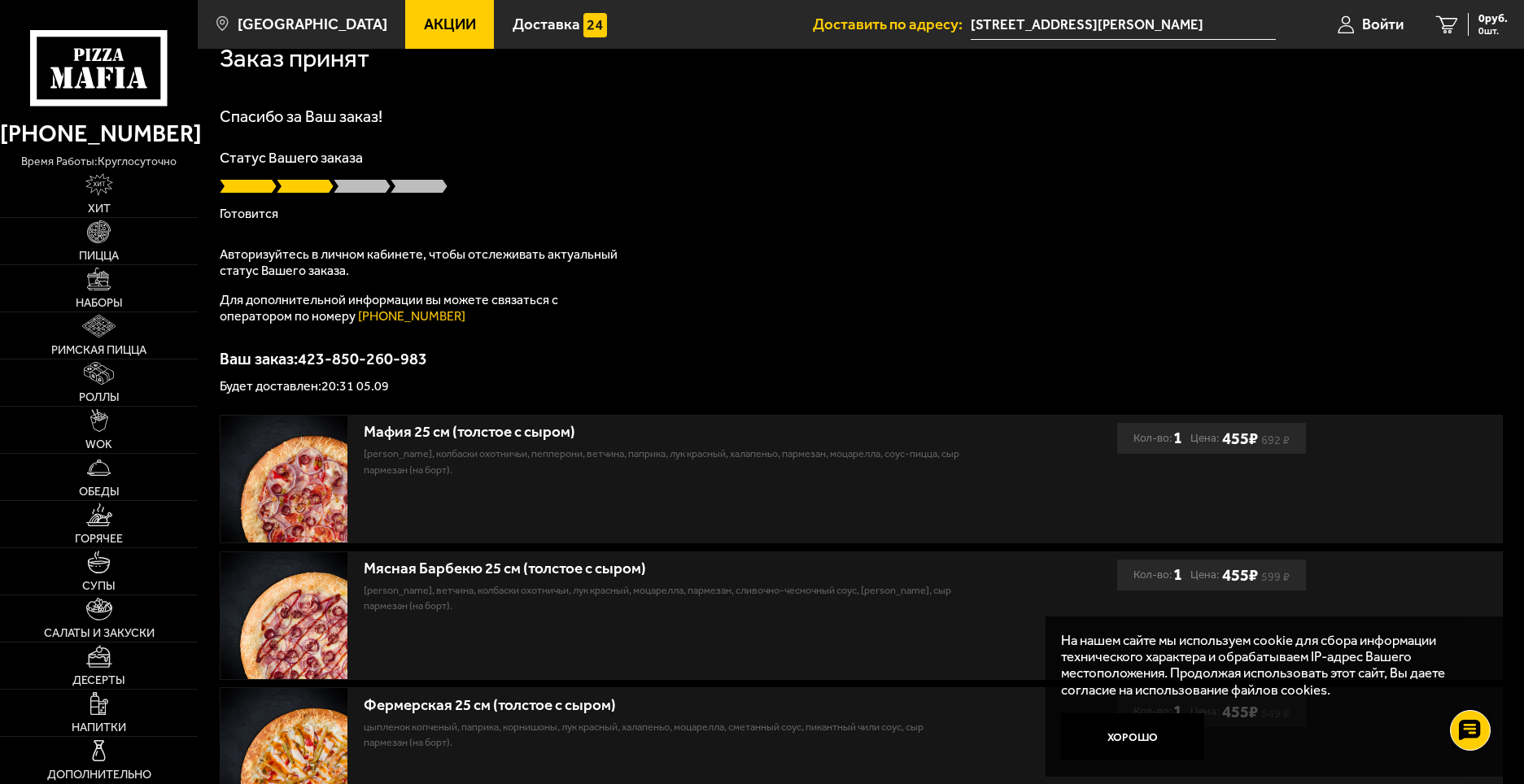
drag, startPoint x: 1011, startPoint y: 200, endPoint x: 1003, endPoint y: 257, distance: 57.6
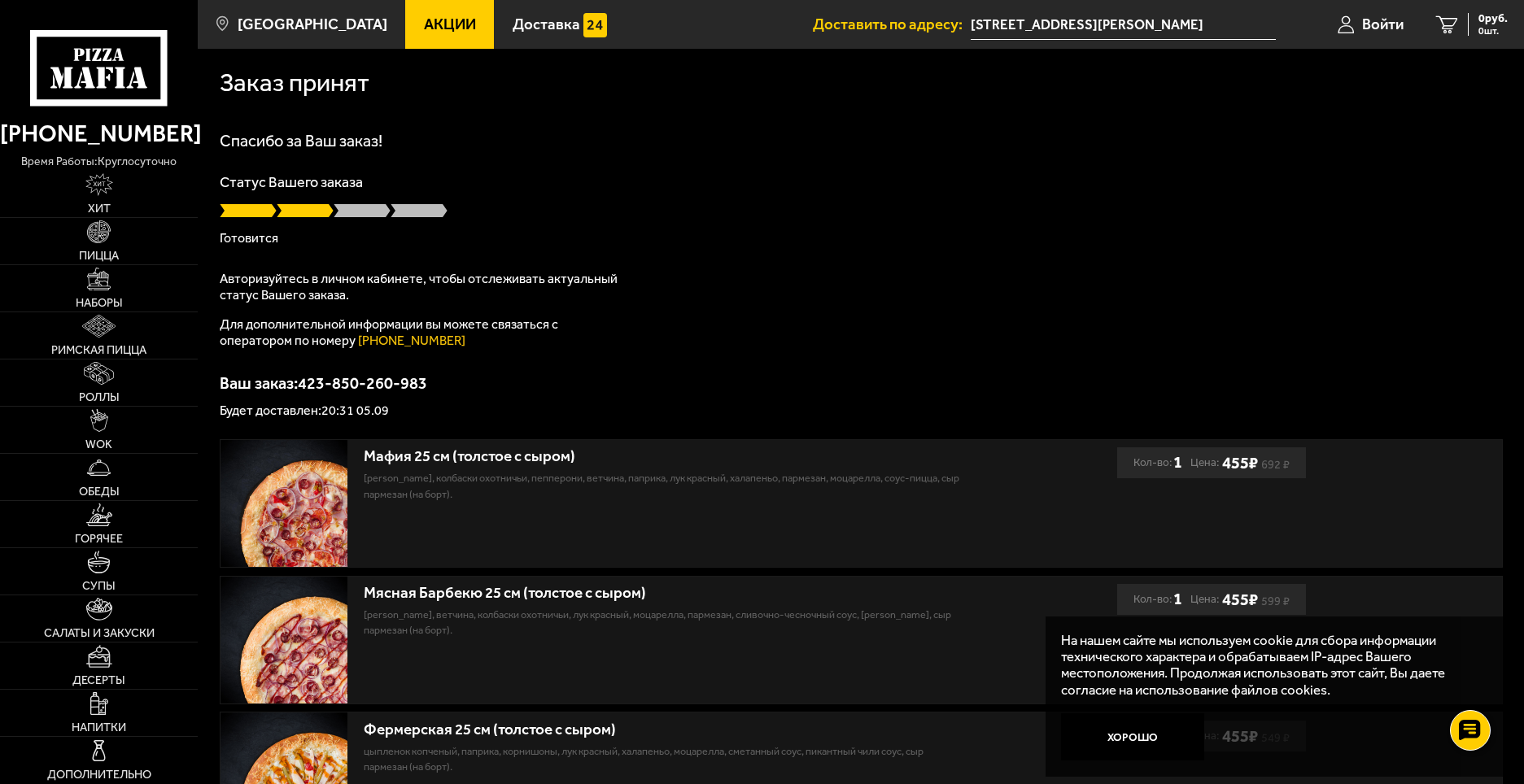
drag, startPoint x: 678, startPoint y: 374, endPoint x: 685, endPoint y: 341, distance: 33.7
